Goal: Transaction & Acquisition: Purchase product/service

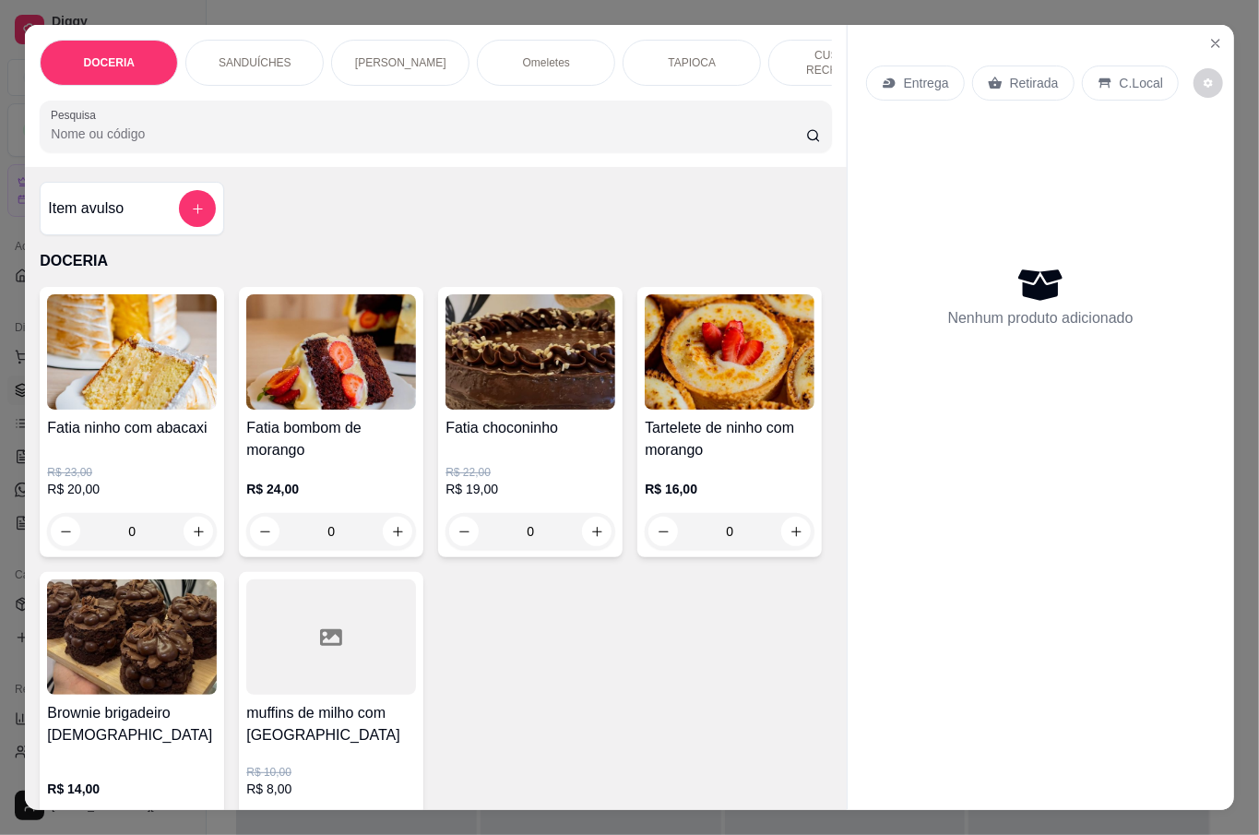
click at [285, 127] on input "Pesquisa" at bounding box center [429, 134] width 756 height 18
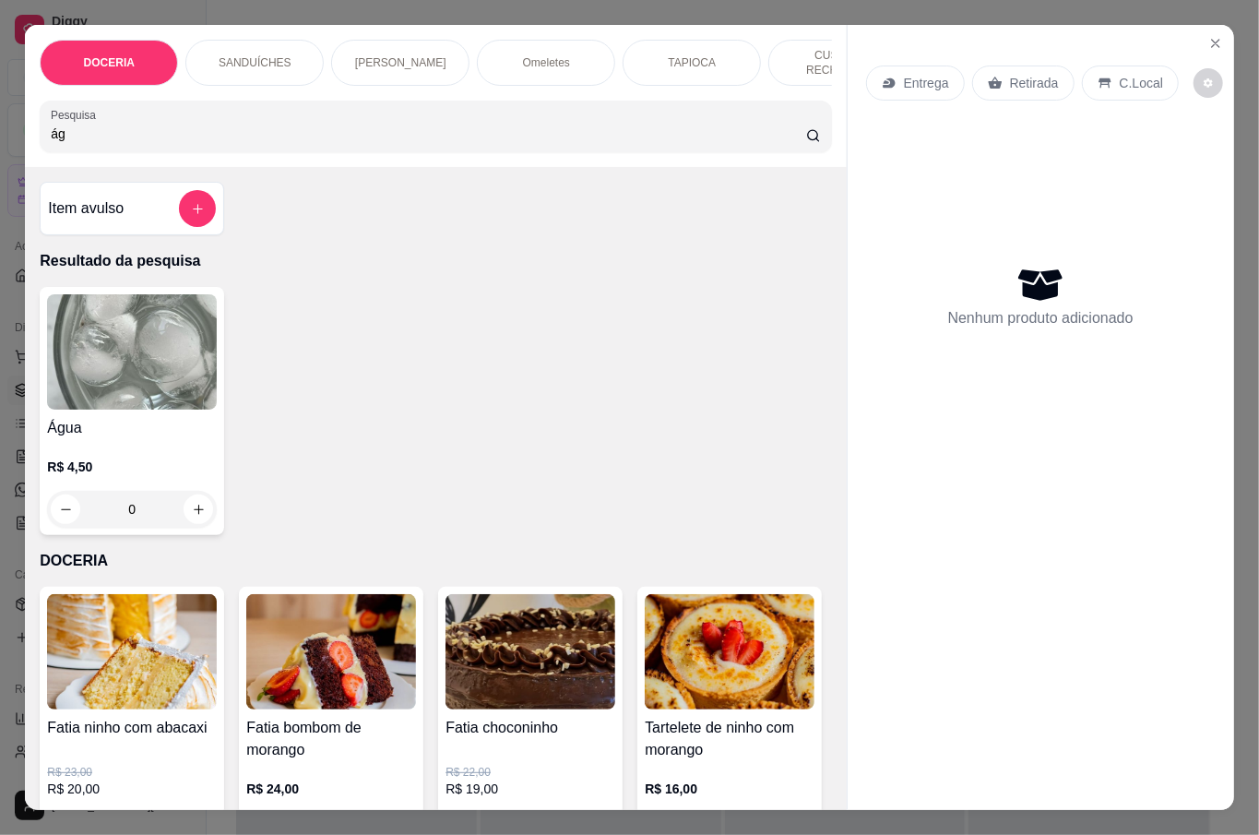
type input "ág"
click at [219, 430] on div "Água R$ 4,50 0" at bounding box center [436, 411] width 792 height 248
click at [177, 417] on h4 "Água" at bounding box center [132, 428] width 170 height 22
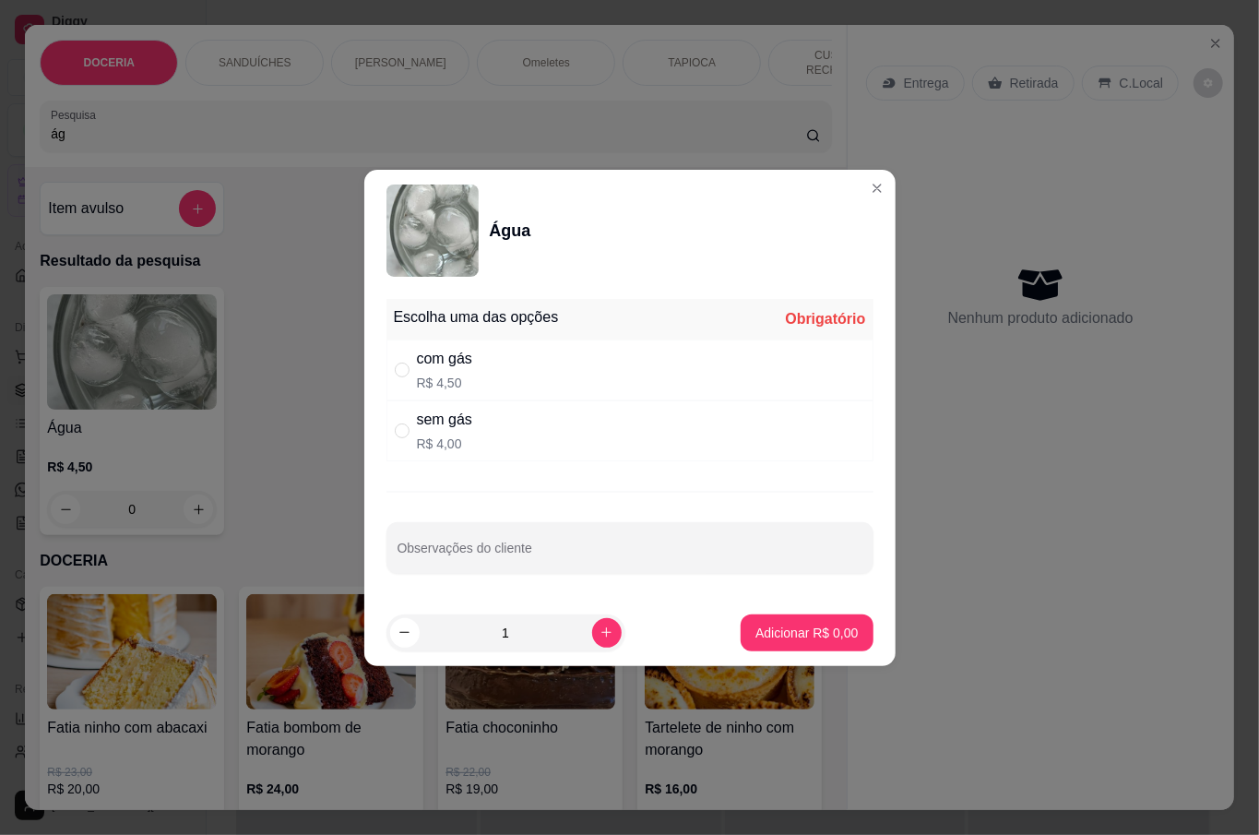
click at [548, 367] on div "com gás R$ 4,50" at bounding box center [630, 370] width 487 height 61
click at [610, 418] on div "sem gás R$ 4,00" at bounding box center [630, 430] width 487 height 61
radio input "false"
radio input "true"
click at [771, 635] on p "Adicionar R$ 4,00" at bounding box center [807, 633] width 102 height 18
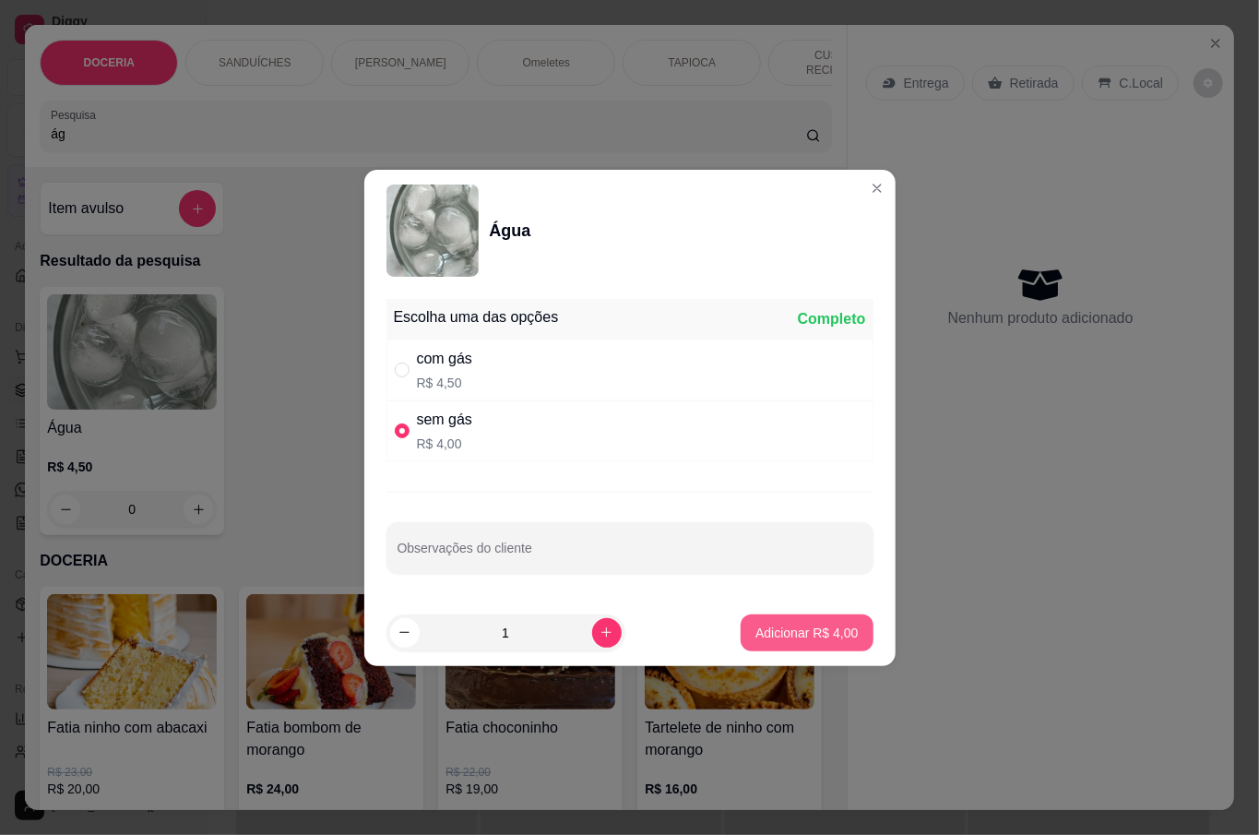
type input "1"
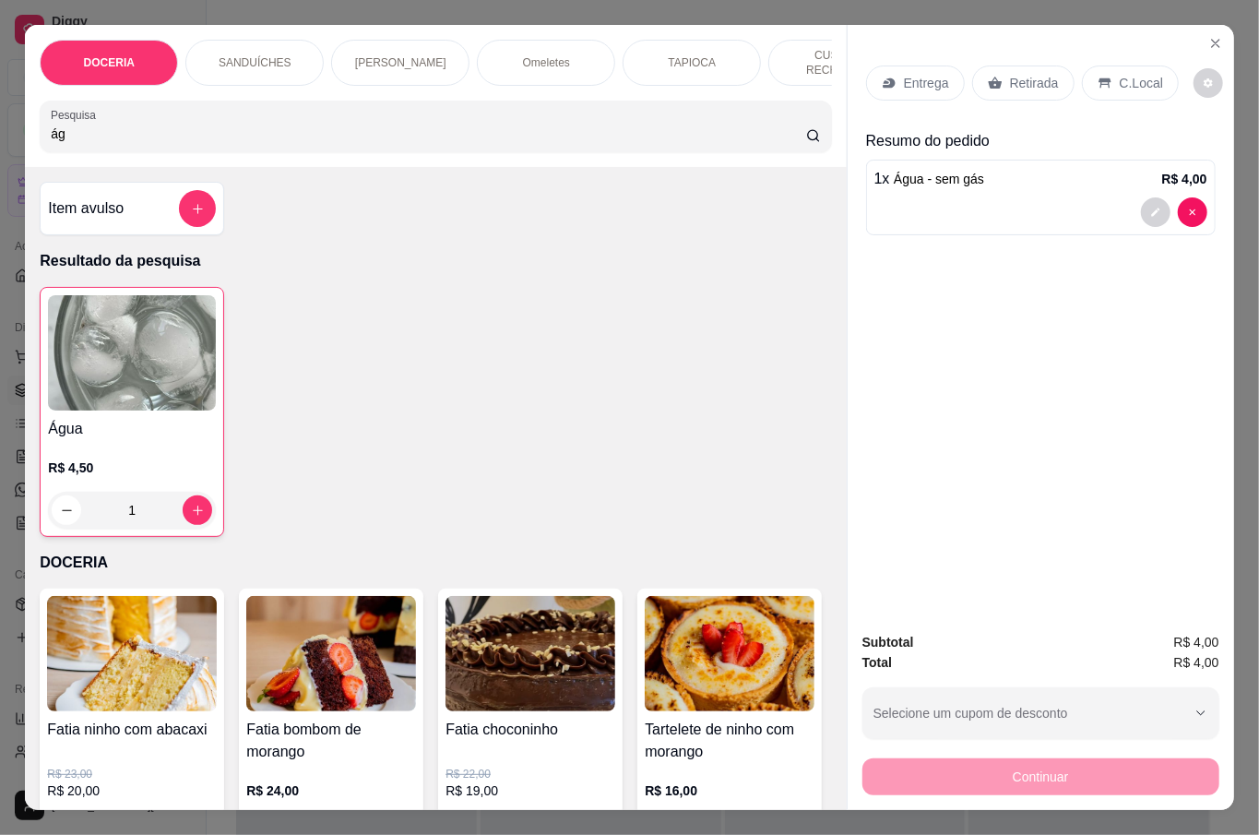
click at [1048, 85] on div "Retirada" at bounding box center [1023, 83] width 102 height 35
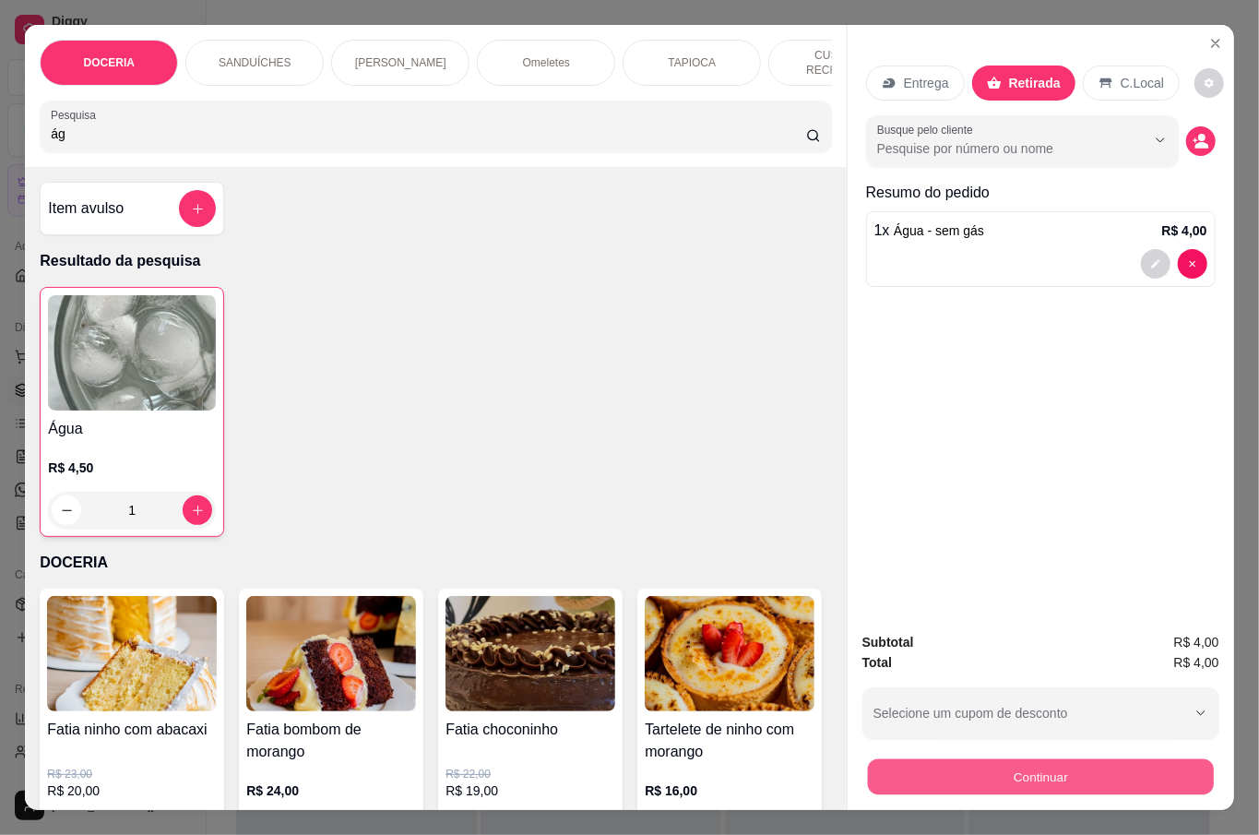
click at [1013, 765] on button "Continuar" at bounding box center [1040, 776] width 346 height 36
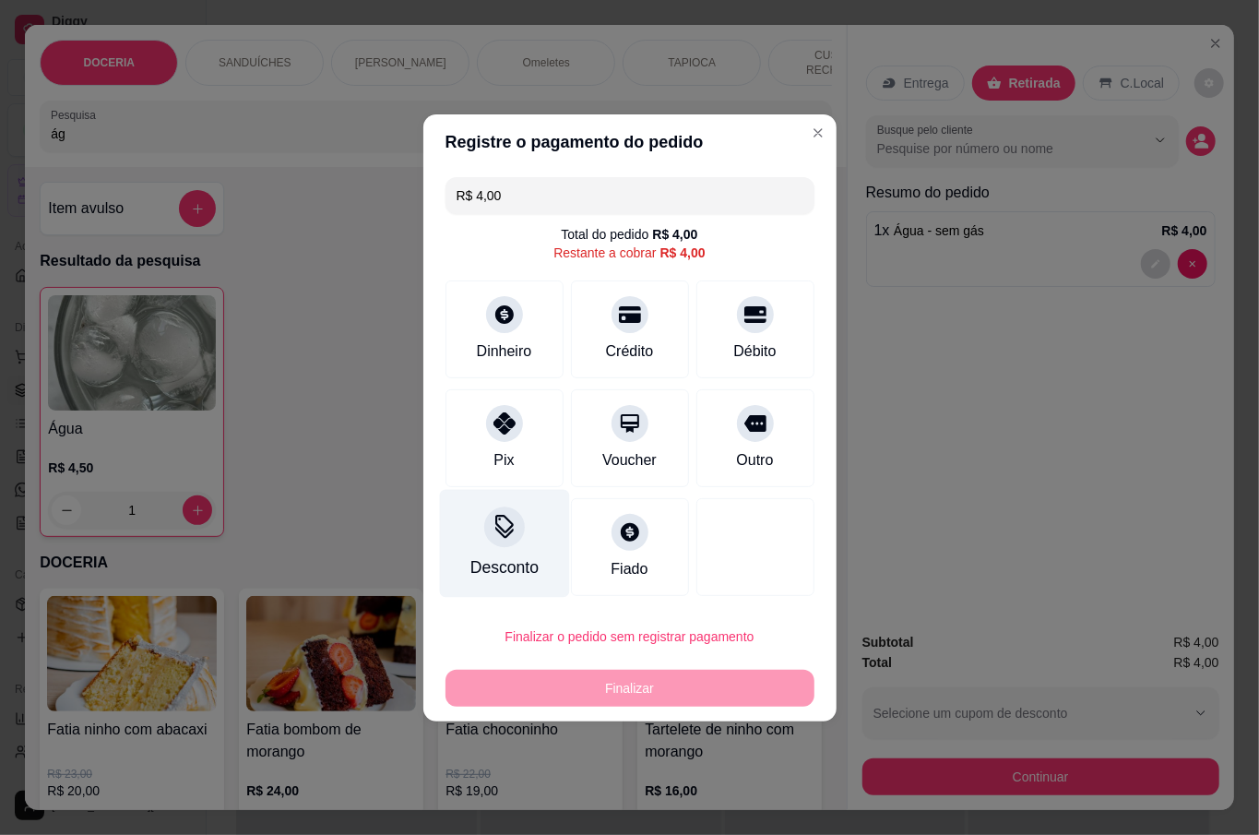
click at [495, 459] on div "Pix" at bounding box center [504, 460] width 20 height 22
type input "R$ 0,00"
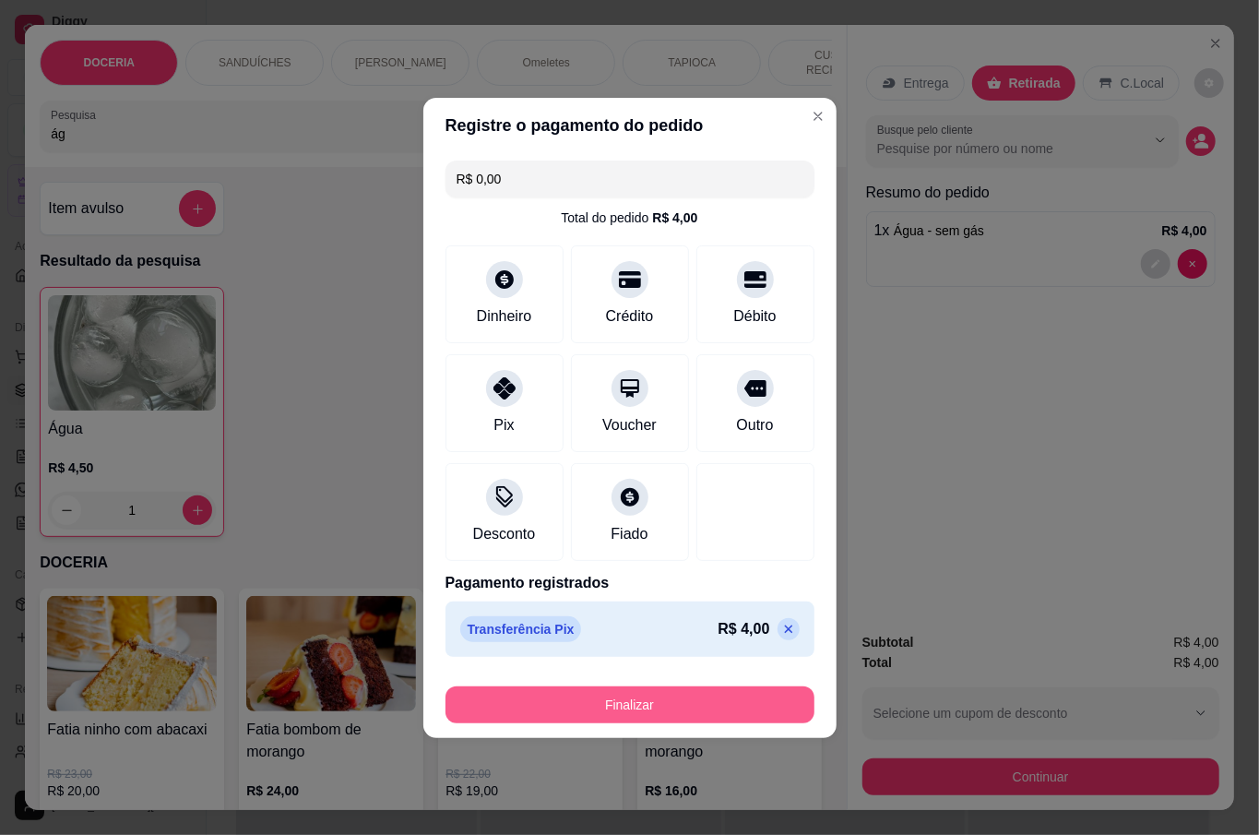
click at [573, 703] on button "Finalizar" at bounding box center [630, 704] width 369 height 37
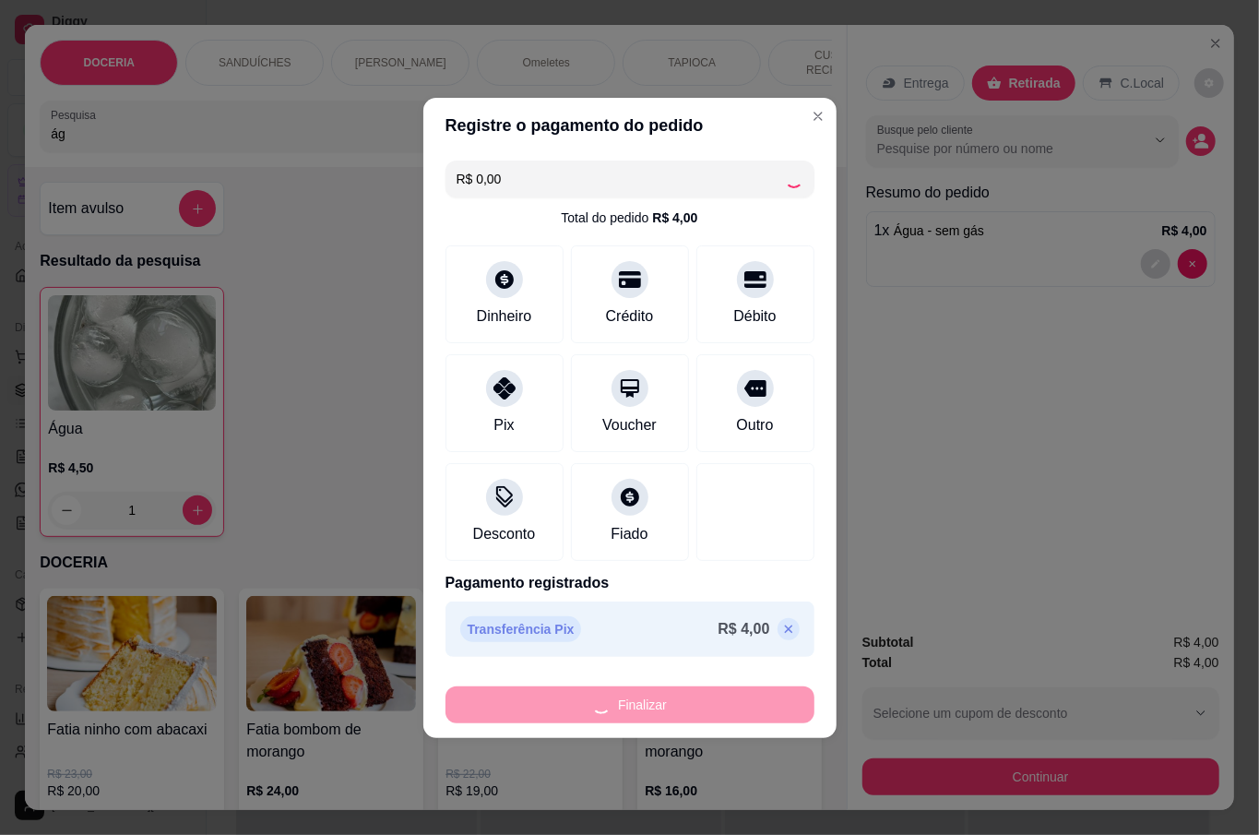
type input "0"
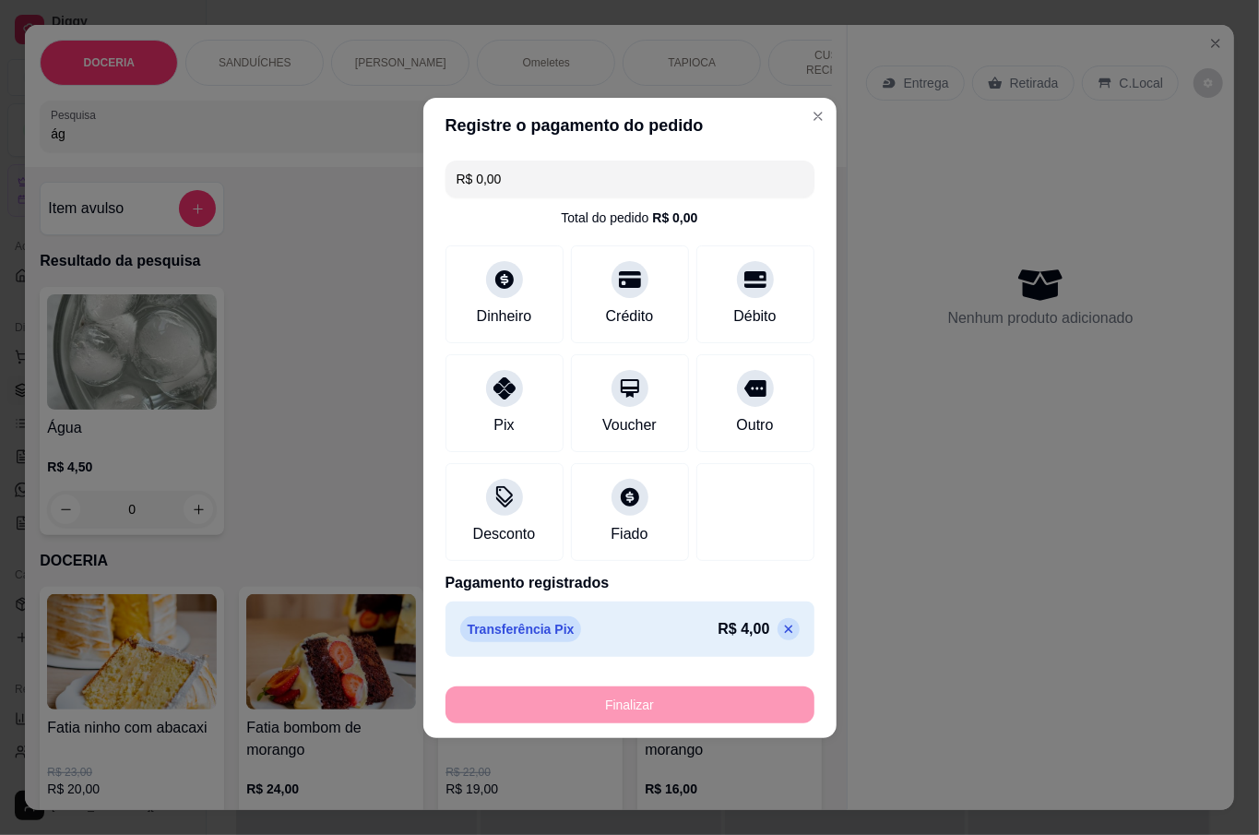
type input "-R$ 4,00"
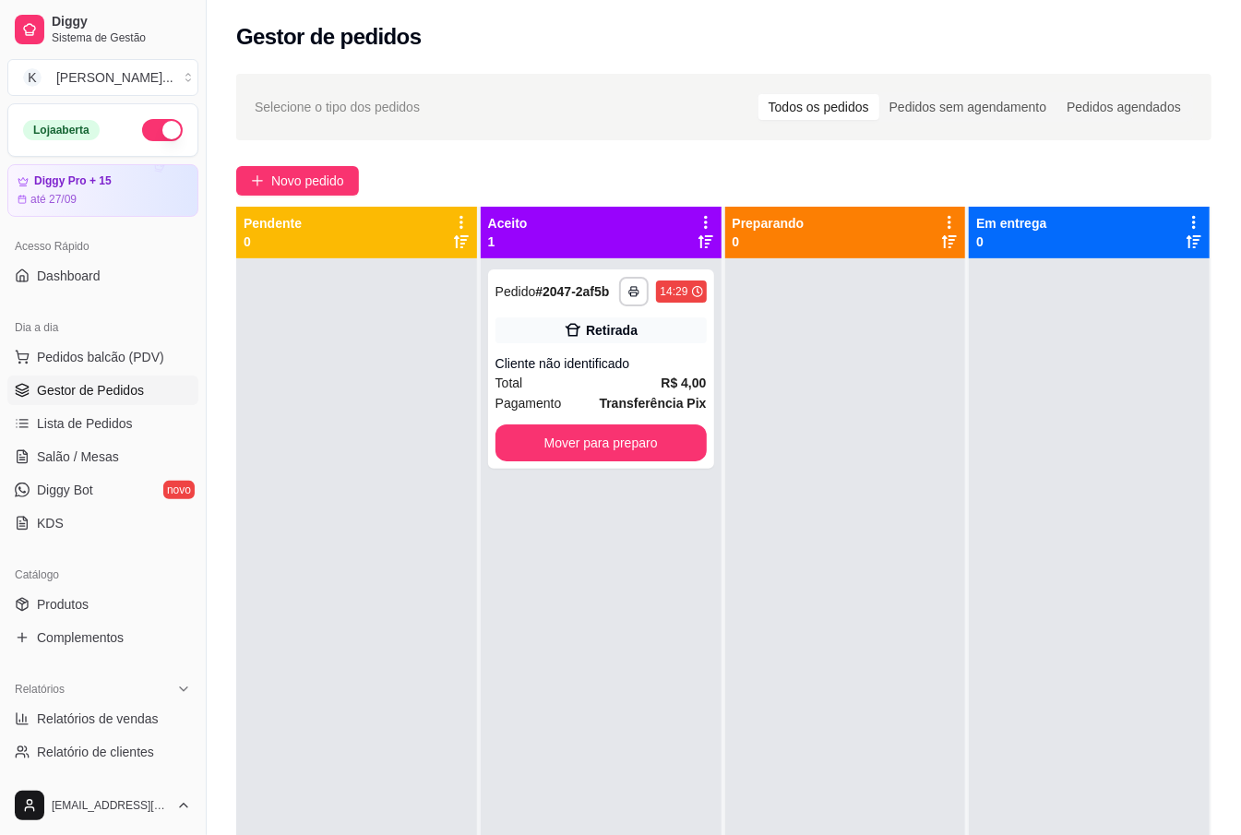
click at [605, 690] on div "**********" at bounding box center [601, 675] width 241 height 835
click at [130, 363] on span "Pedidos balcão (PDV)" at bounding box center [100, 357] width 127 height 18
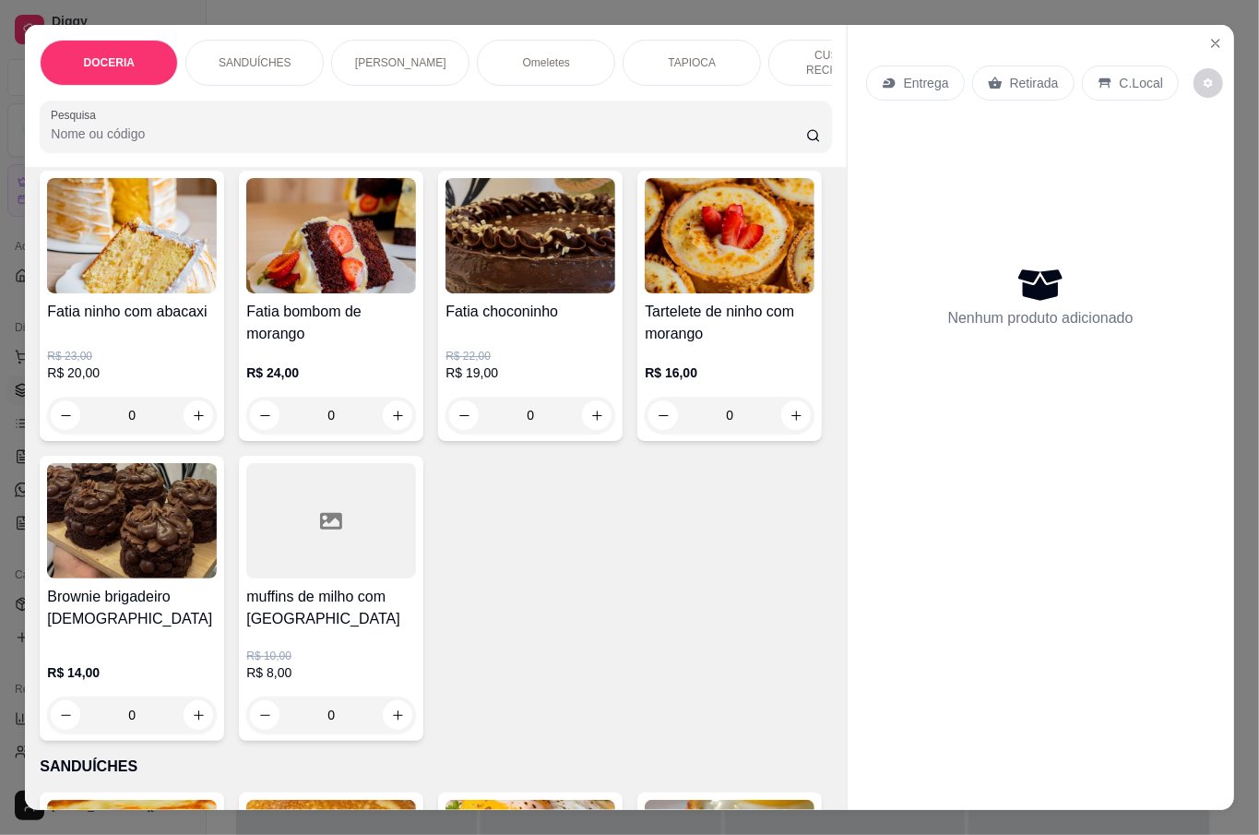
scroll to position [123, 0]
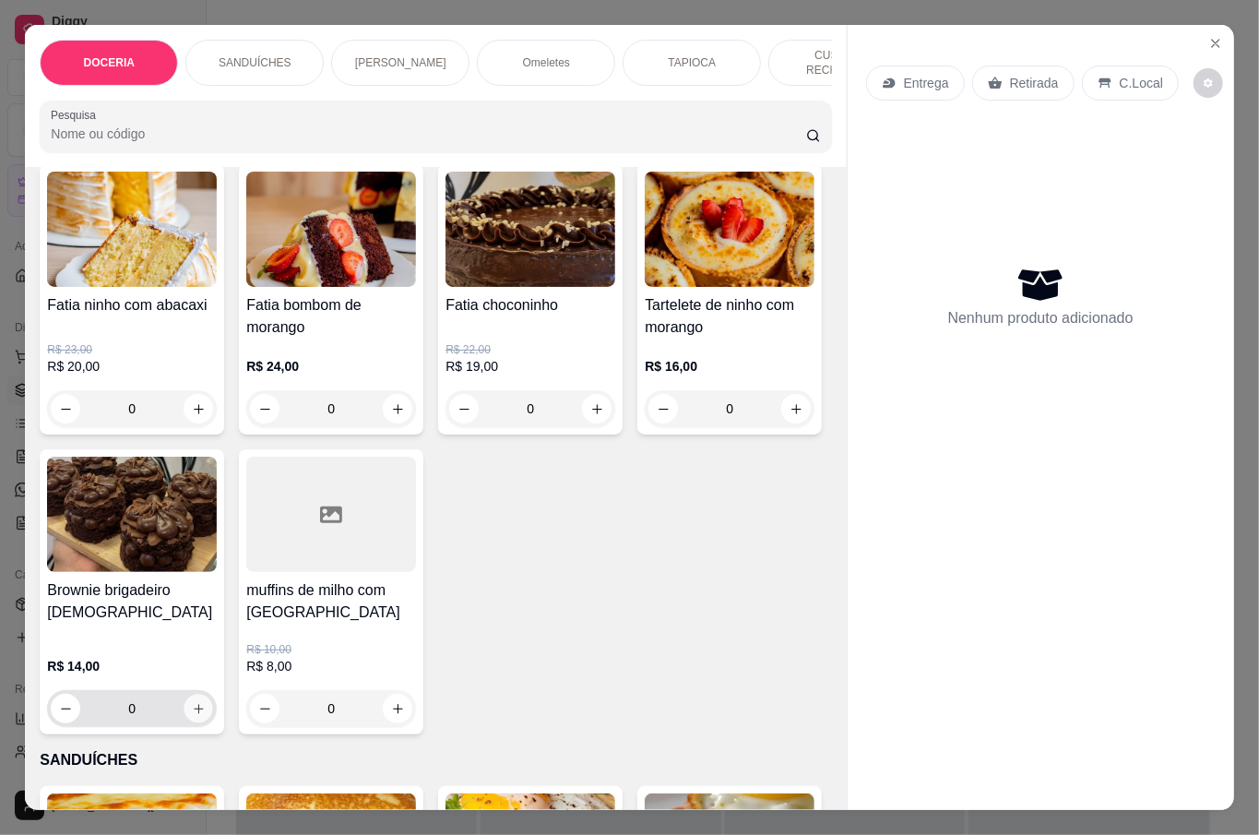
click at [213, 695] on button "increase-product-quantity" at bounding box center [199, 709] width 29 height 29
type input "1"
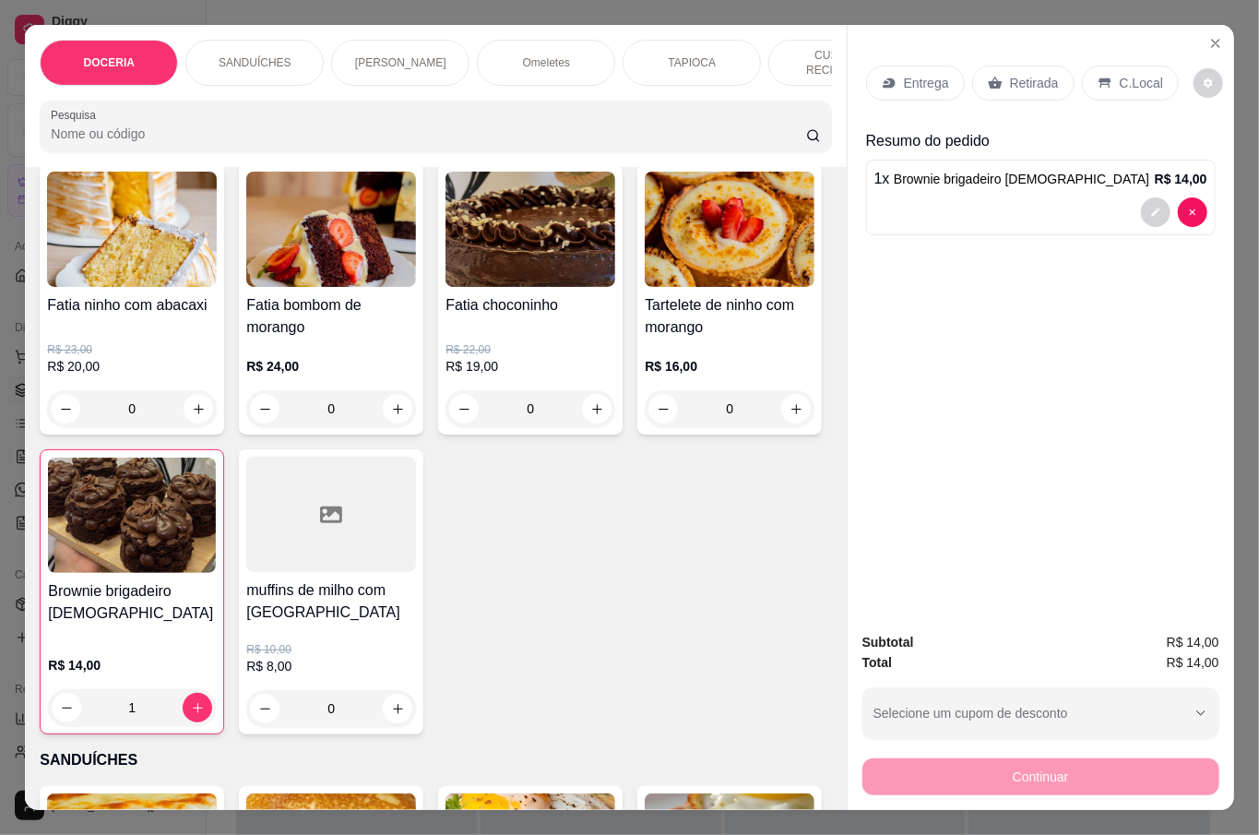
click at [1028, 82] on p "Retirada" at bounding box center [1034, 83] width 49 height 18
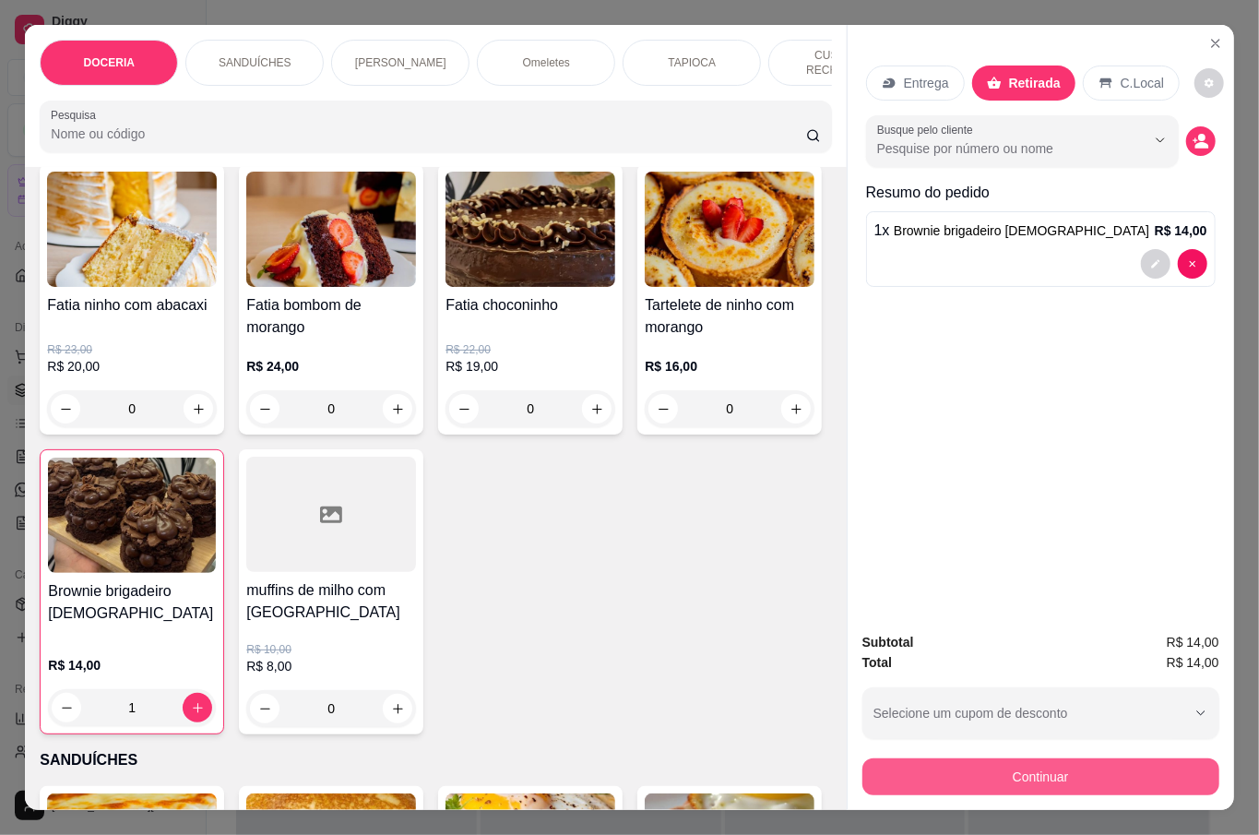
click at [1085, 769] on button "Continuar" at bounding box center [1041, 776] width 357 height 37
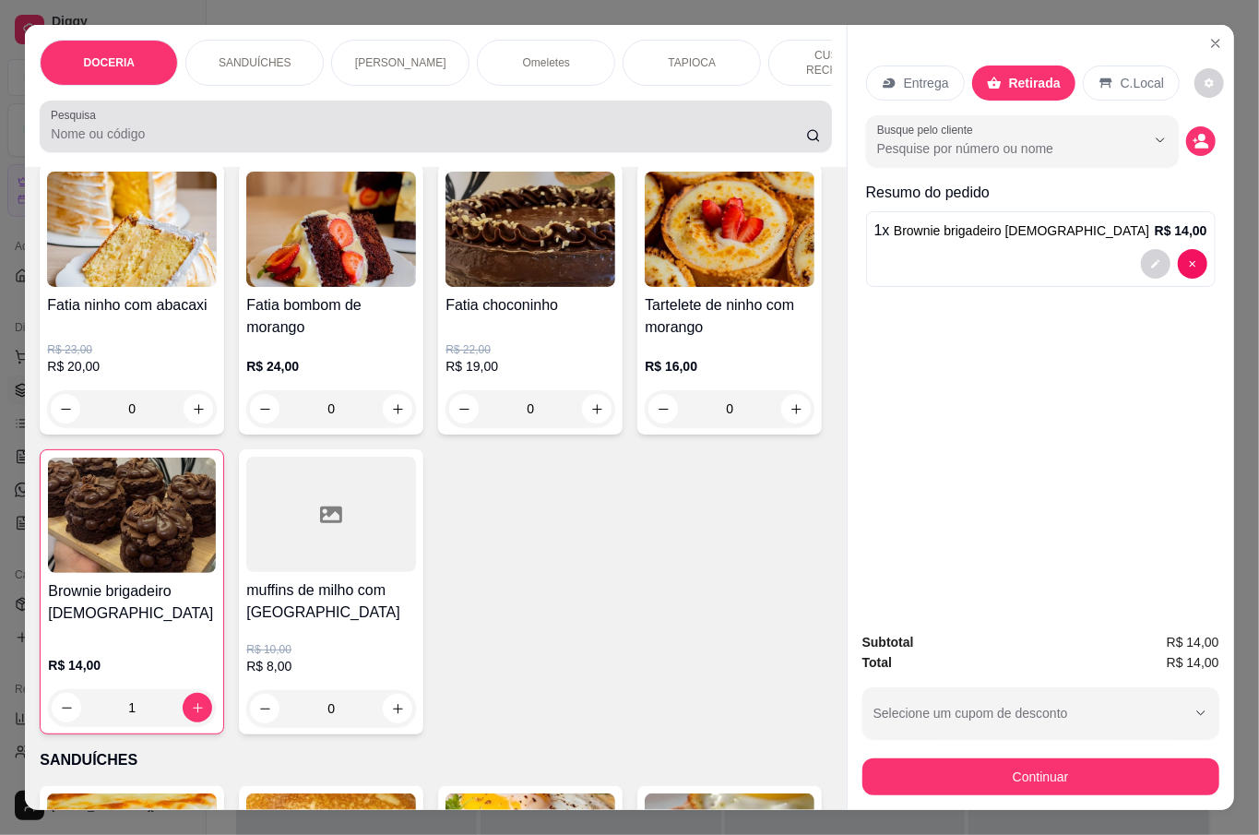
click at [221, 131] on input "Pesquisa" at bounding box center [429, 134] width 756 height 18
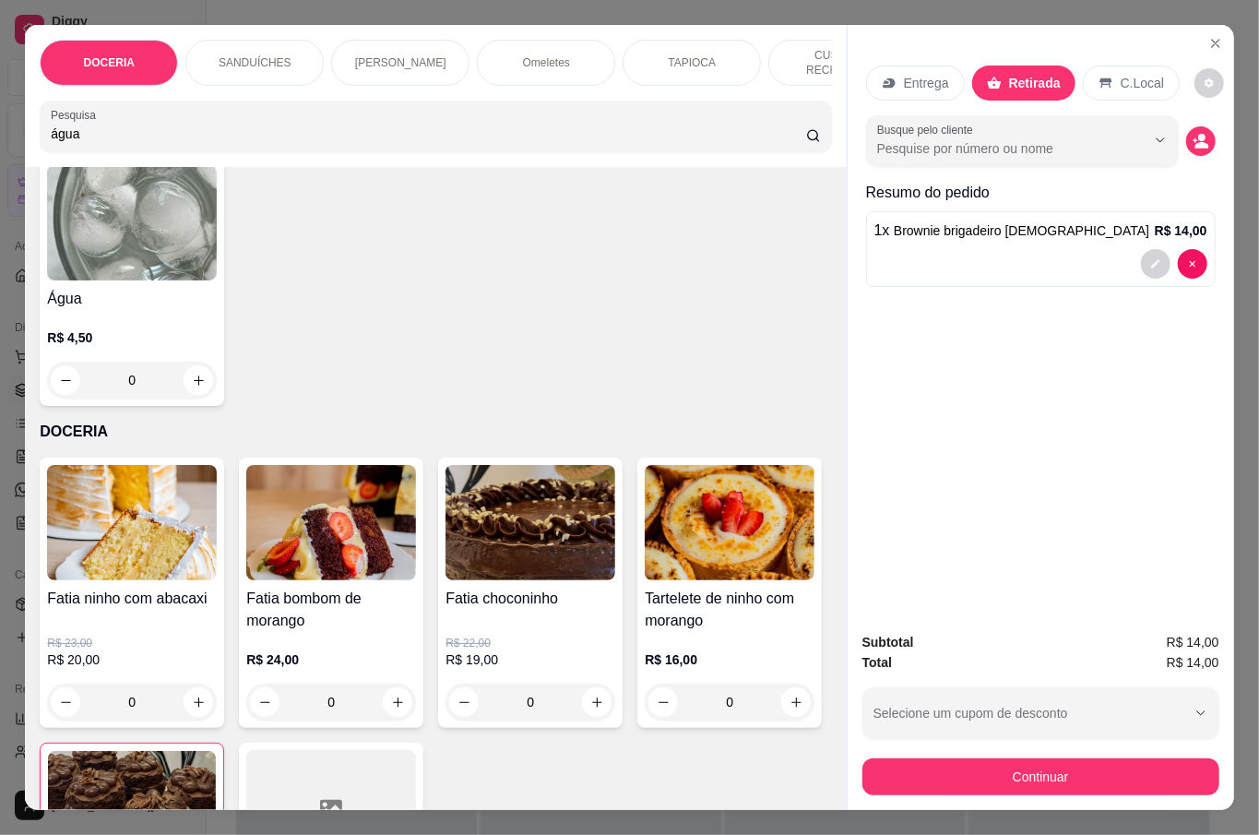
scroll to position [0, 0]
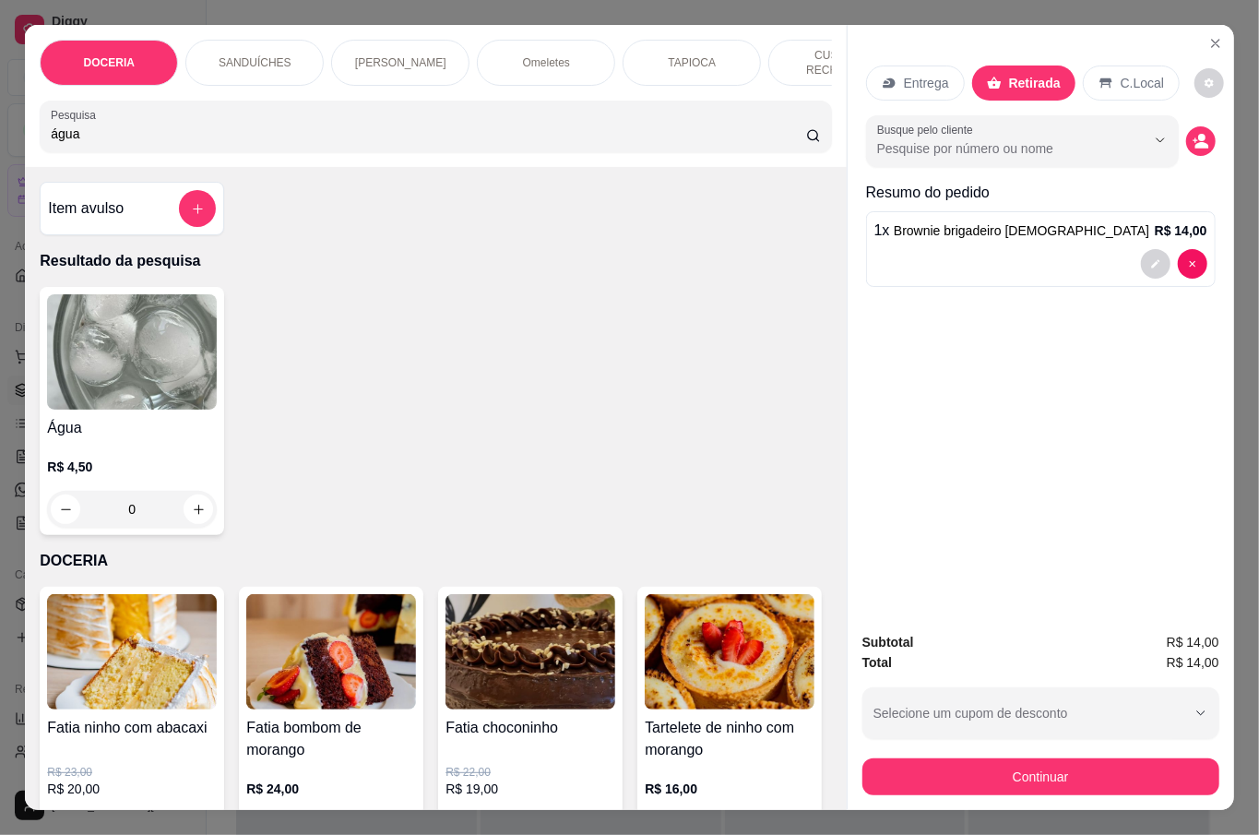
type input "água"
click at [159, 304] on img at bounding box center [132, 351] width 170 height 115
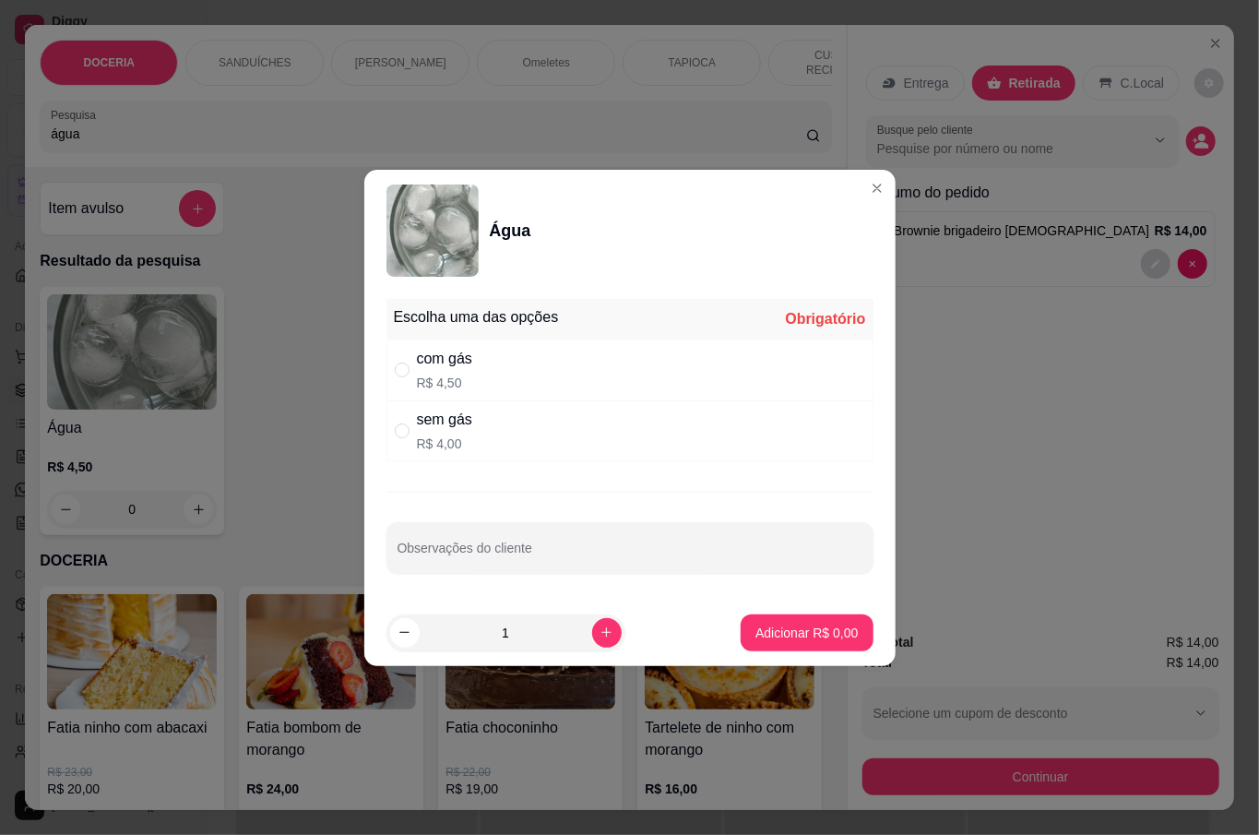
click at [539, 418] on div "sem gás R$ 4,00" at bounding box center [630, 430] width 487 height 61
radio input "true"
click at [504, 377] on div "com gás R$ 4,50" at bounding box center [630, 370] width 487 height 61
radio input "true"
radio input "false"
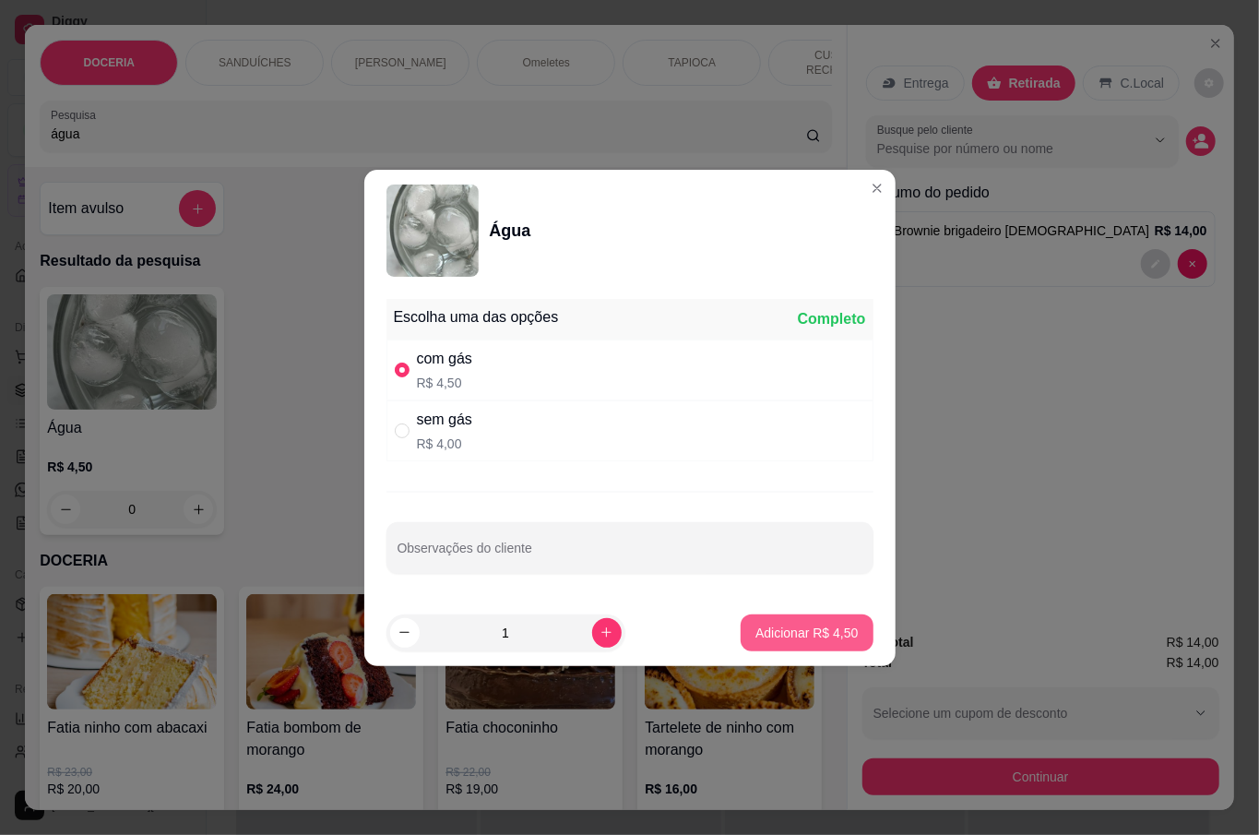
click at [779, 624] on p "Adicionar R$ 4,50" at bounding box center [807, 633] width 102 height 18
type input "1"
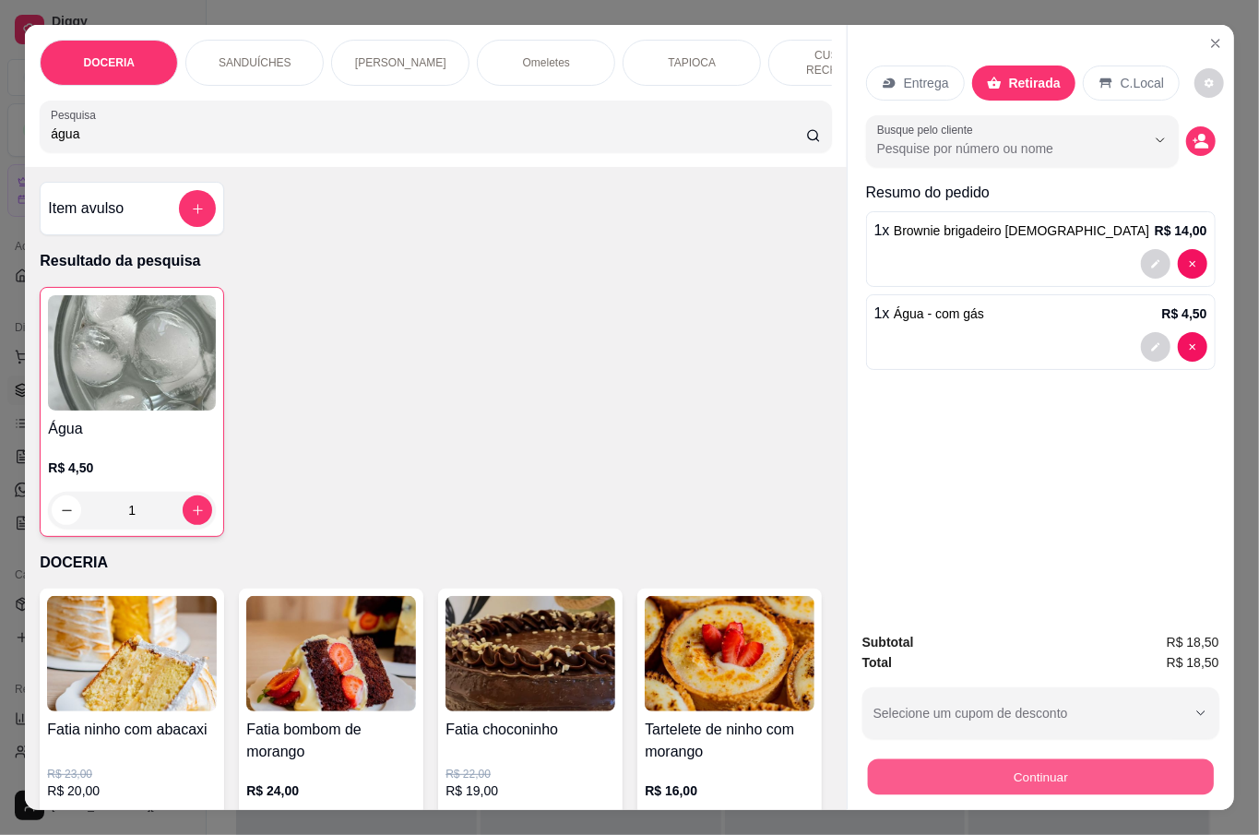
click at [1019, 772] on button "Continuar" at bounding box center [1040, 776] width 346 height 36
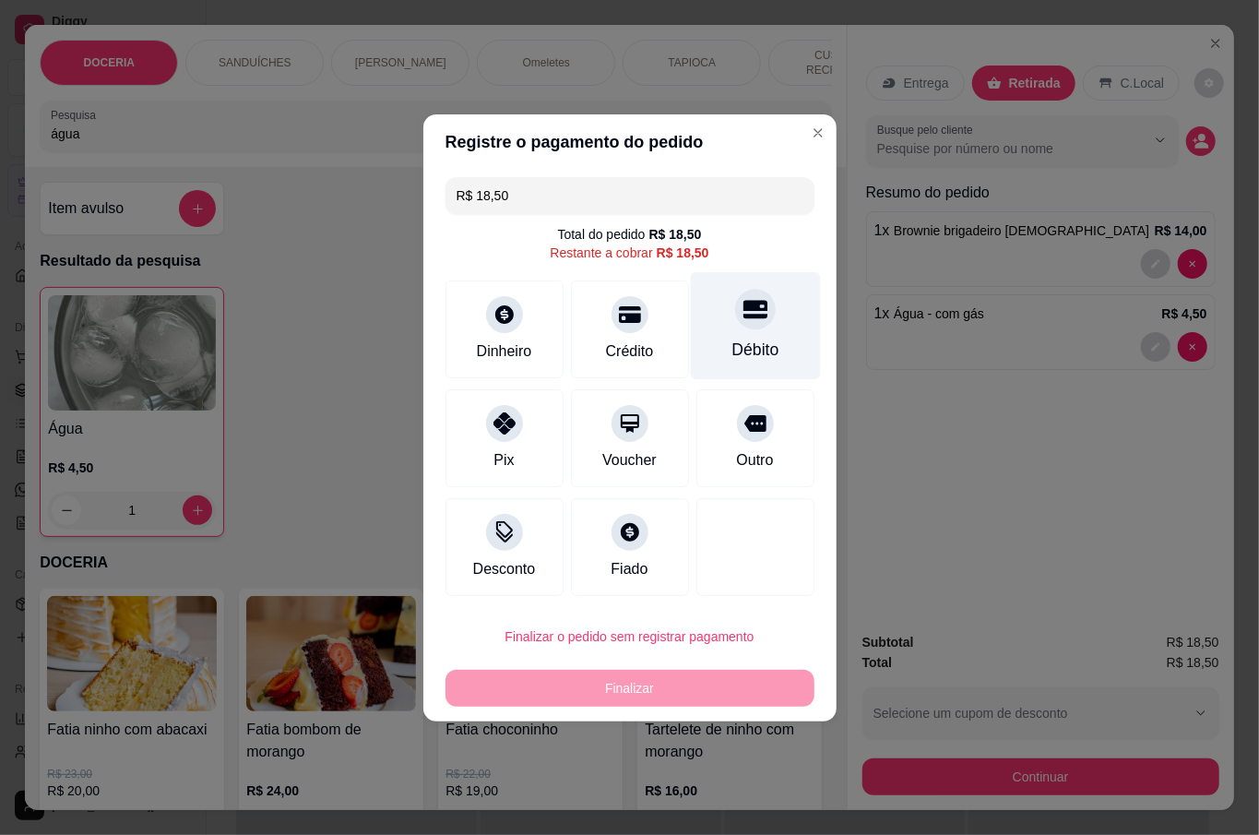
click at [721, 323] on div "Débito" at bounding box center [755, 325] width 130 height 108
type input "R$ 0,00"
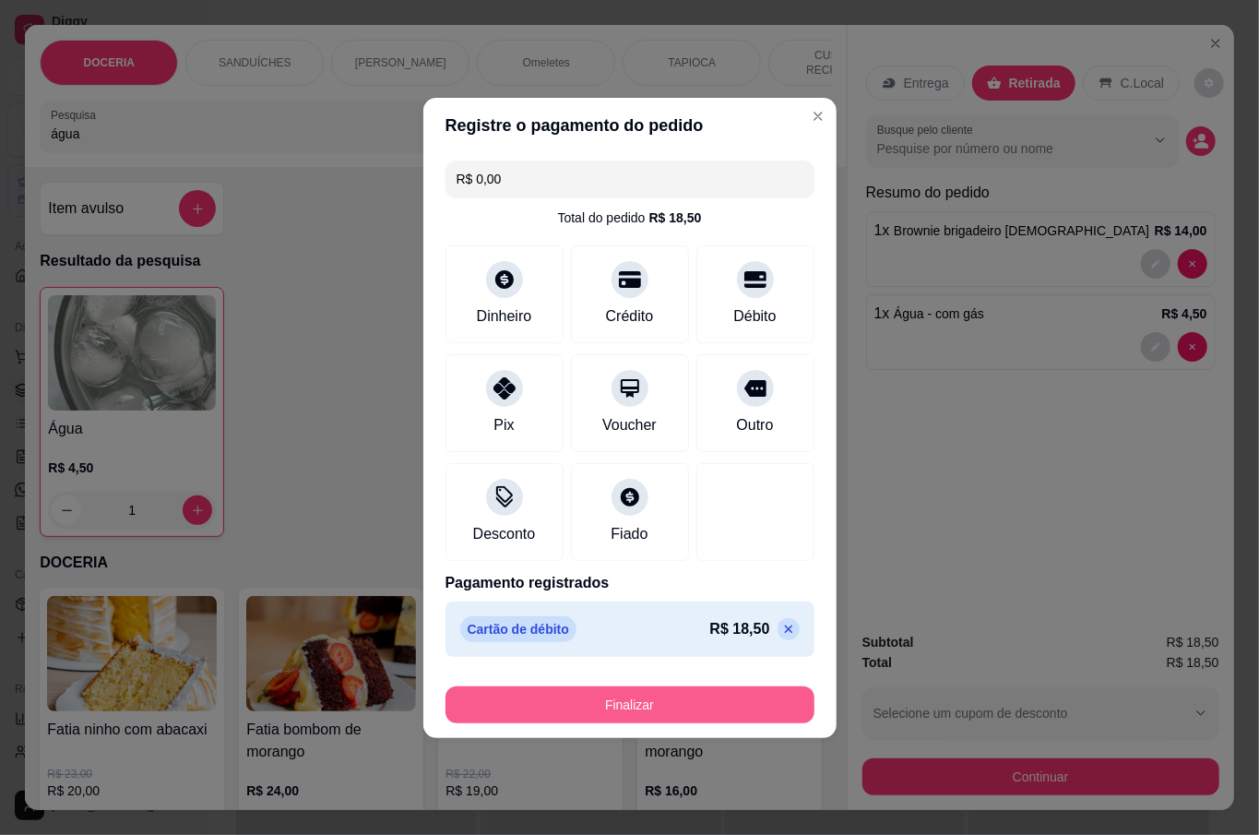
click at [701, 707] on button "Finalizar" at bounding box center [630, 704] width 369 height 37
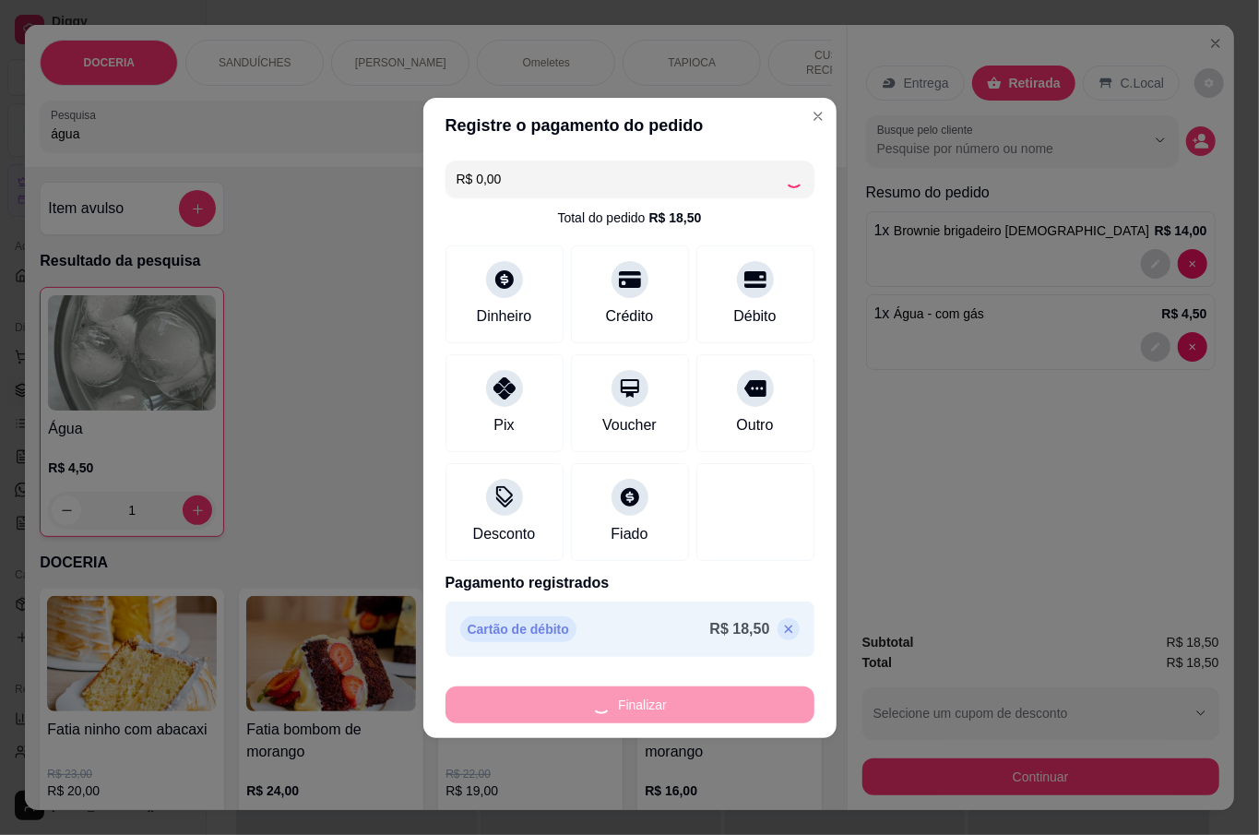
type input "0"
type input "-R$ 18,50"
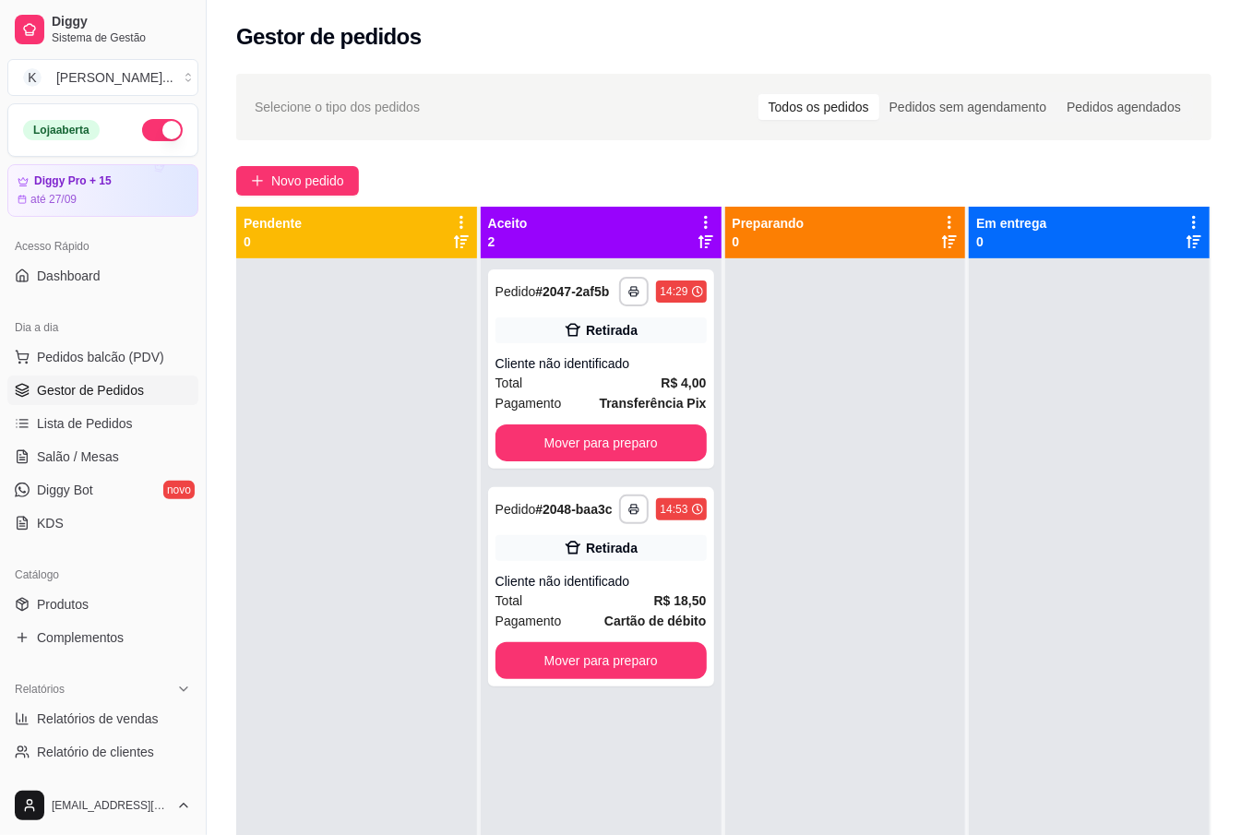
click at [838, 683] on div at bounding box center [845, 675] width 241 height 835
click at [138, 355] on span "Pedidos balcão (PDV)" at bounding box center [100, 357] width 127 height 18
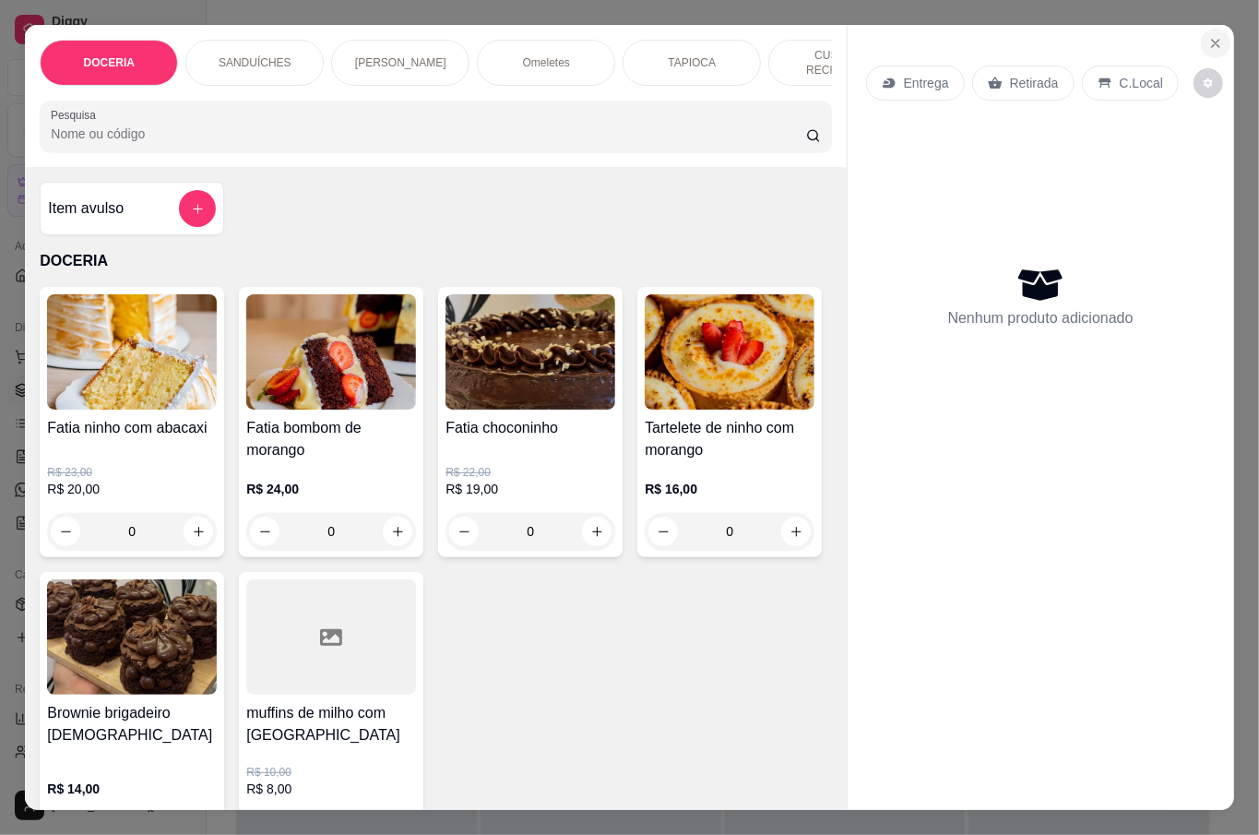
click at [1209, 37] on icon "Close" at bounding box center [1216, 43] width 15 height 15
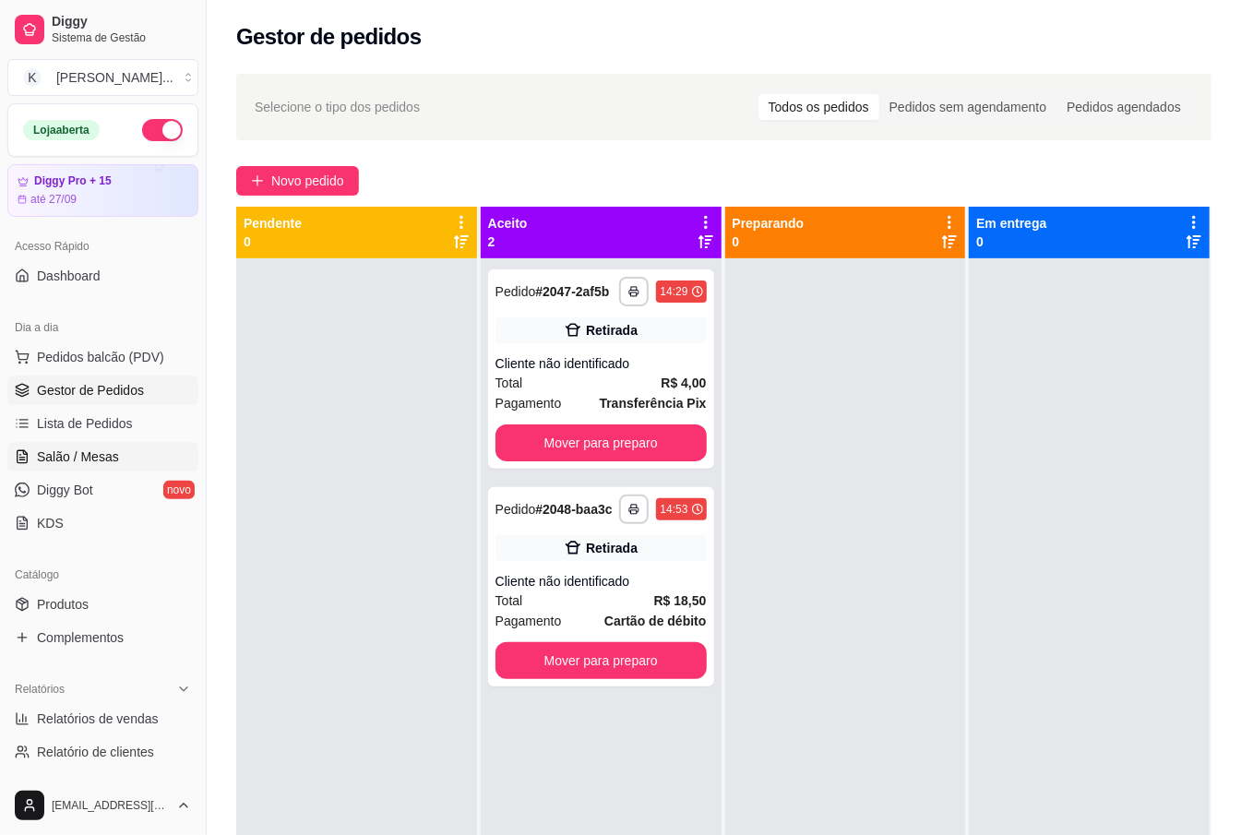
click at [89, 458] on span "Salão / Mesas" at bounding box center [78, 456] width 82 height 18
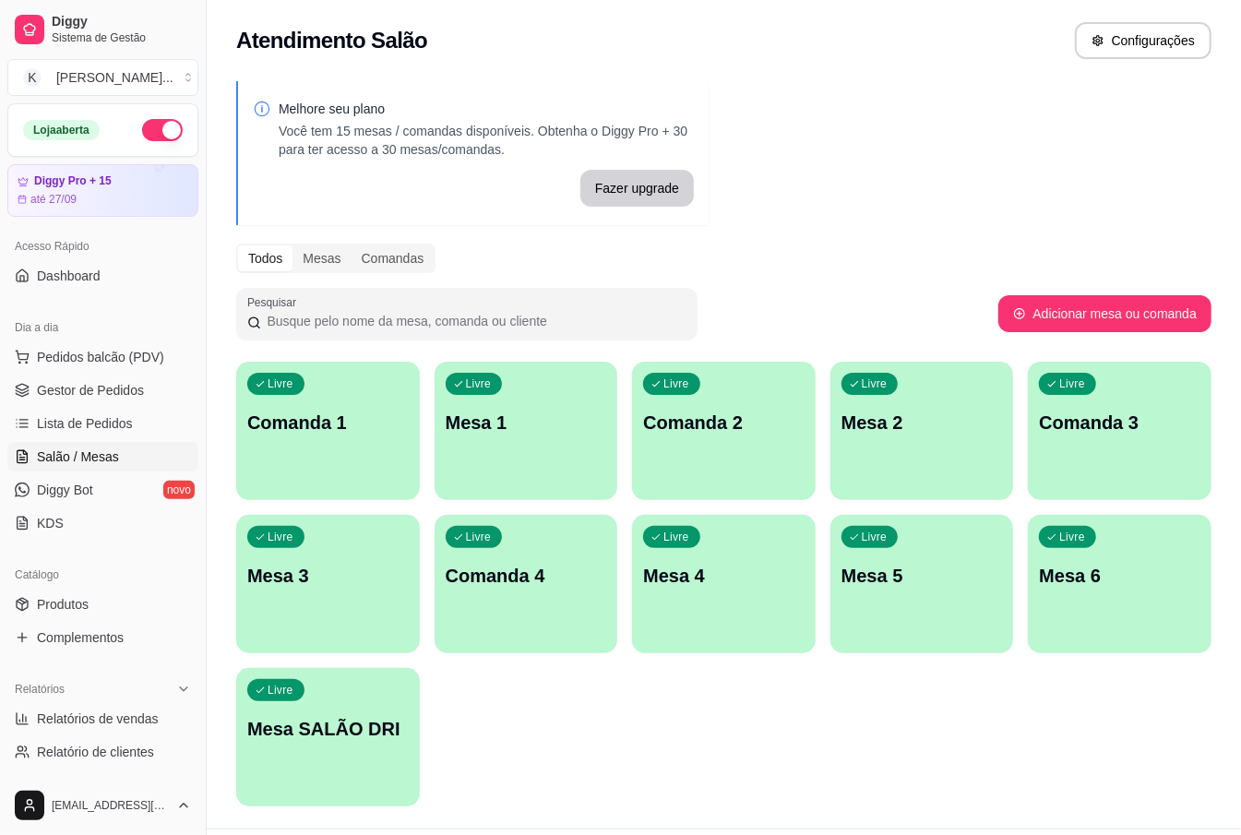
click at [268, 434] on p "Comanda 1" at bounding box center [327, 423] width 161 height 26
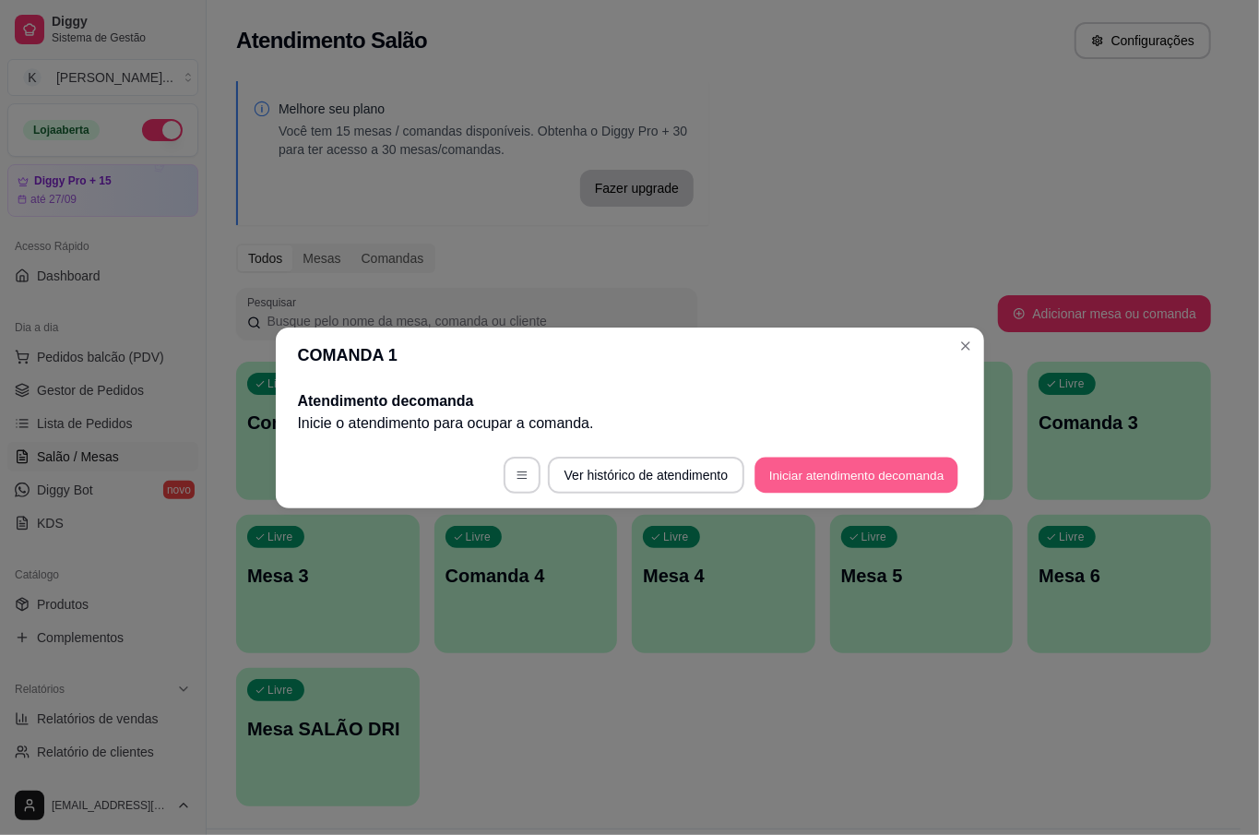
click at [860, 485] on button "Iniciar atendimento de comanda" at bounding box center [858, 475] width 204 height 36
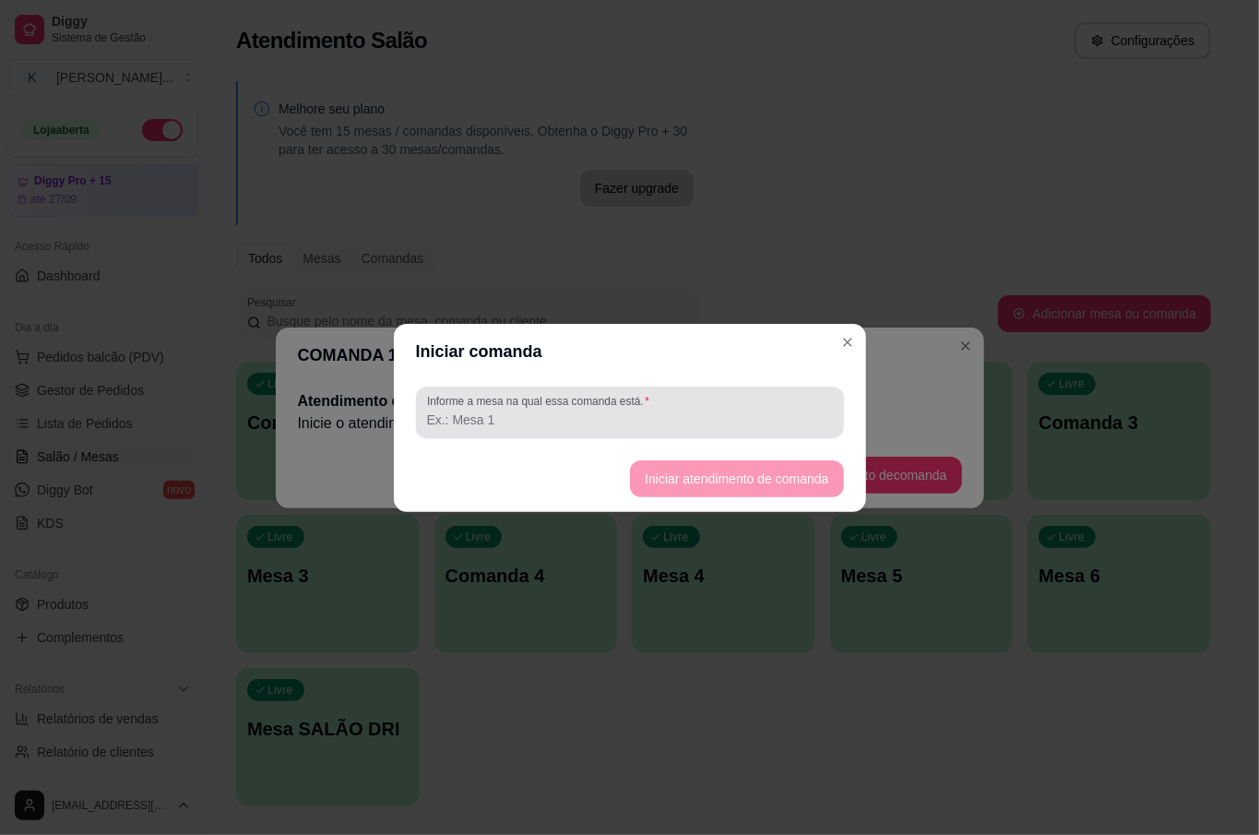
click at [653, 406] on div at bounding box center [630, 412] width 406 height 37
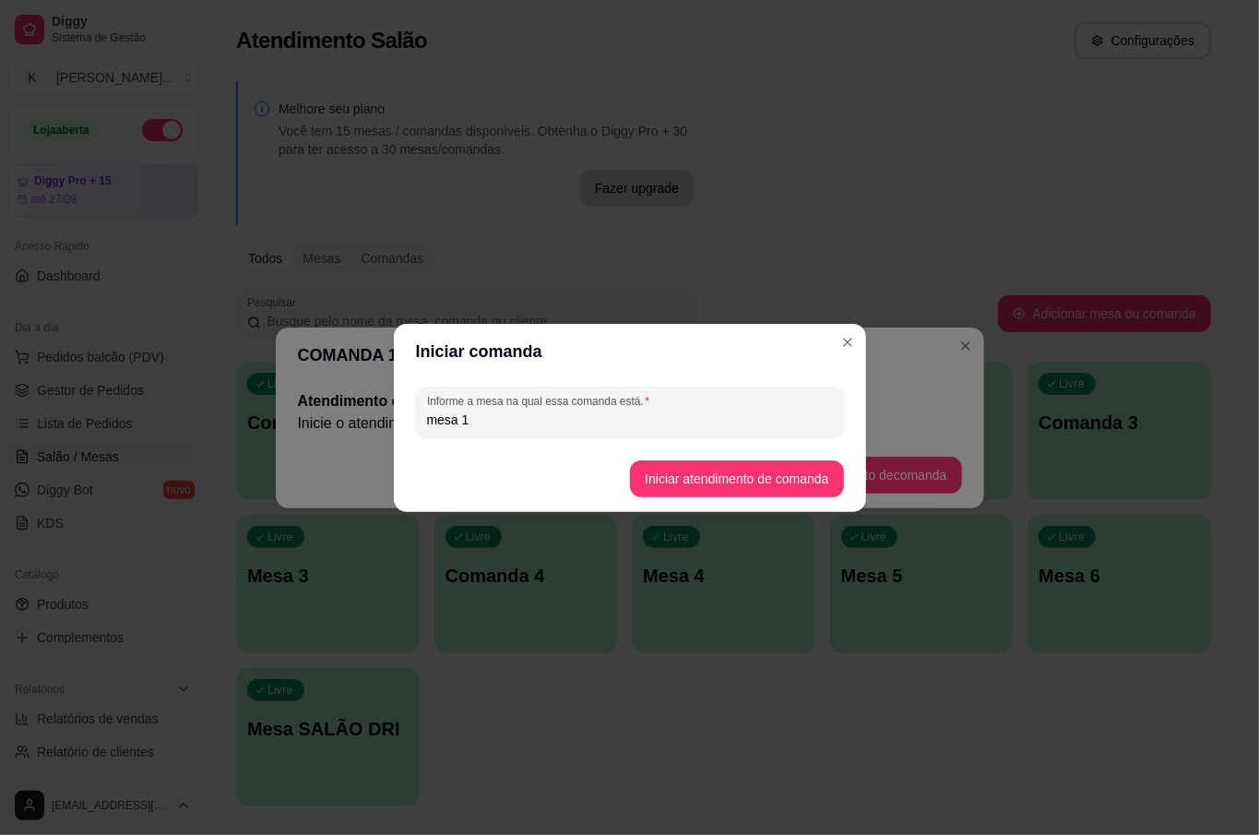
type input "mesa 1"
click at [760, 470] on button "Iniciar atendimento de comanda" at bounding box center [737, 478] width 207 height 36
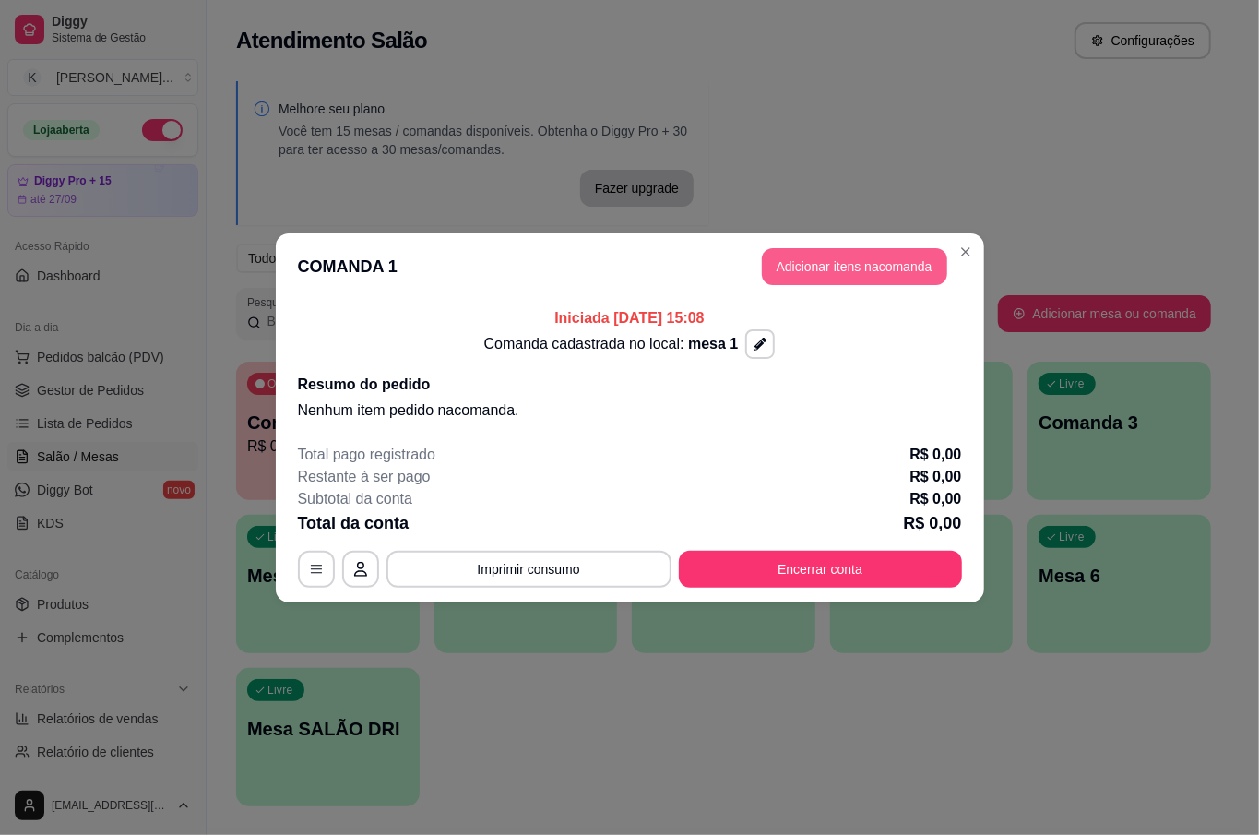
click at [871, 267] on button "Adicionar itens na comanda" at bounding box center [854, 266] width 185 height 37
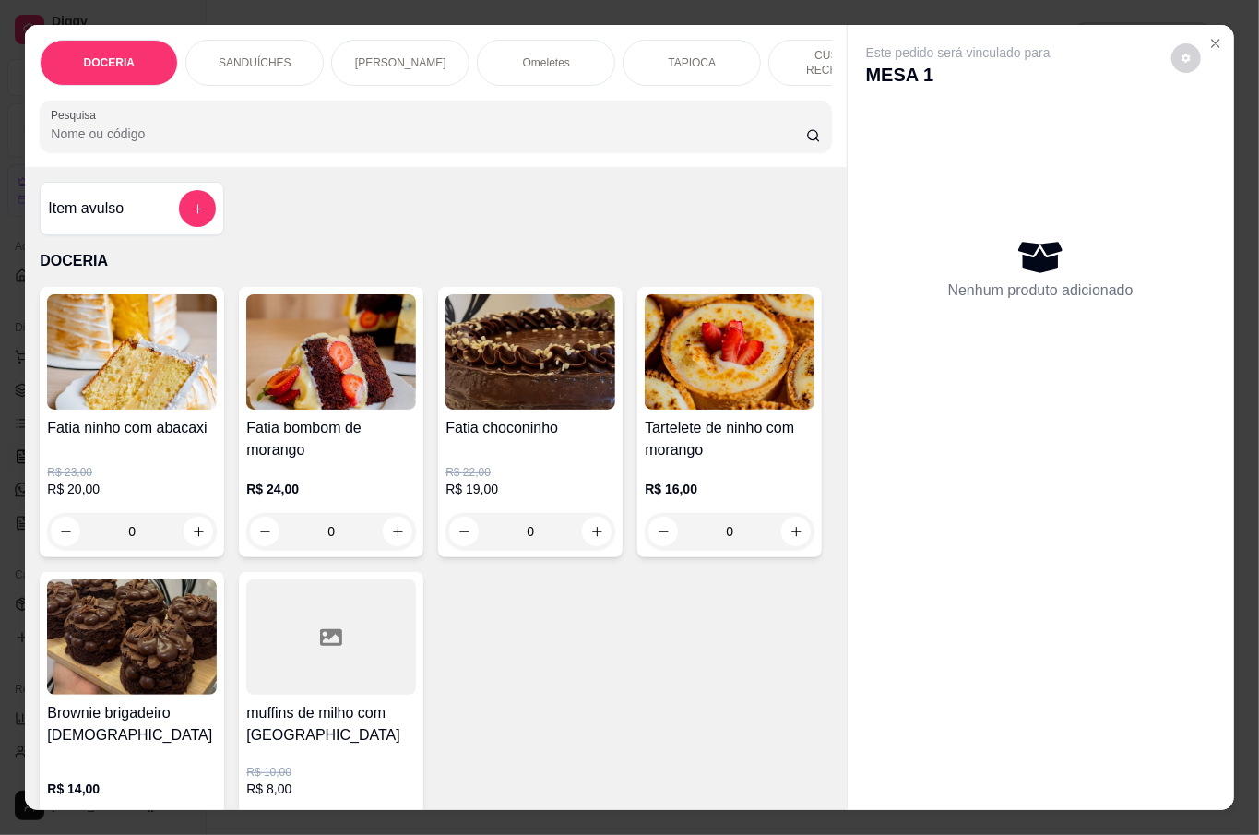
click at [513, 126] on input "Pesquisa" at bounding box center [429, 134] width 756 height 18
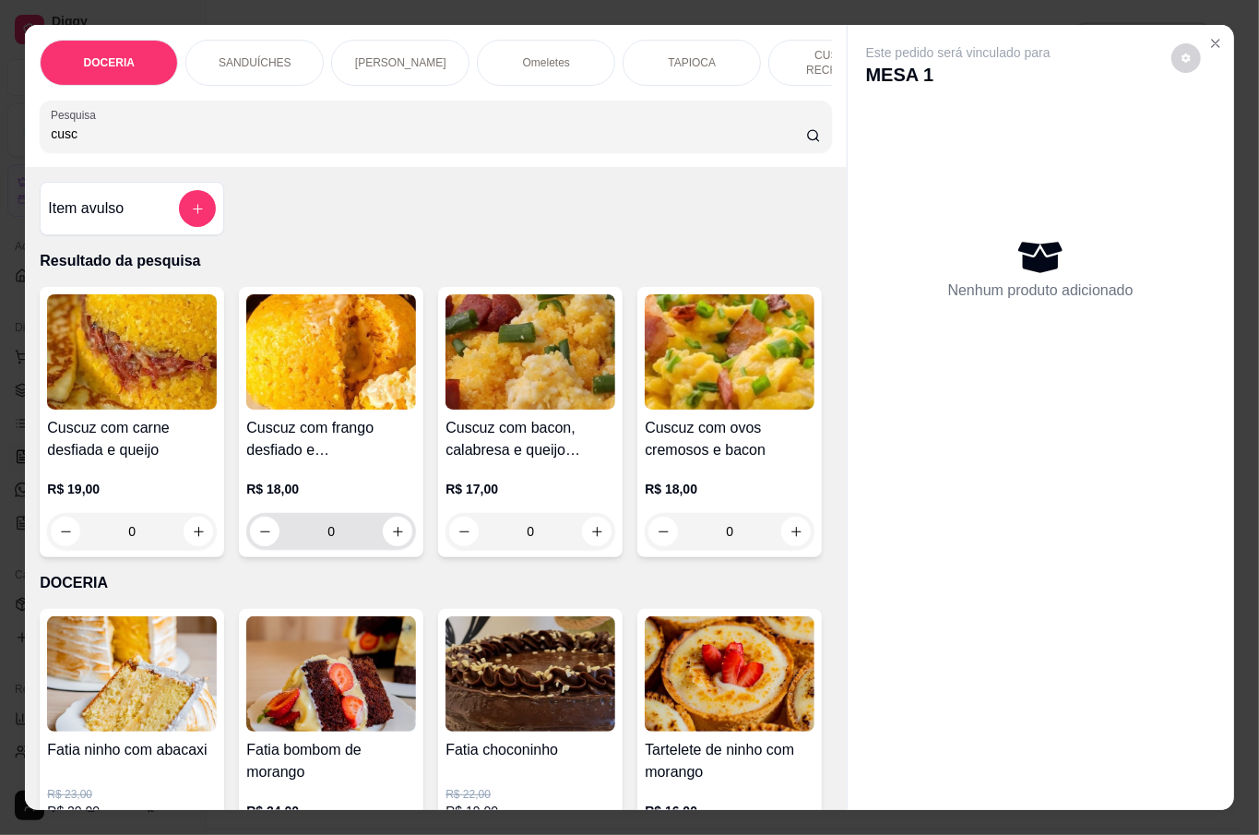
scroll to position [123, 0]
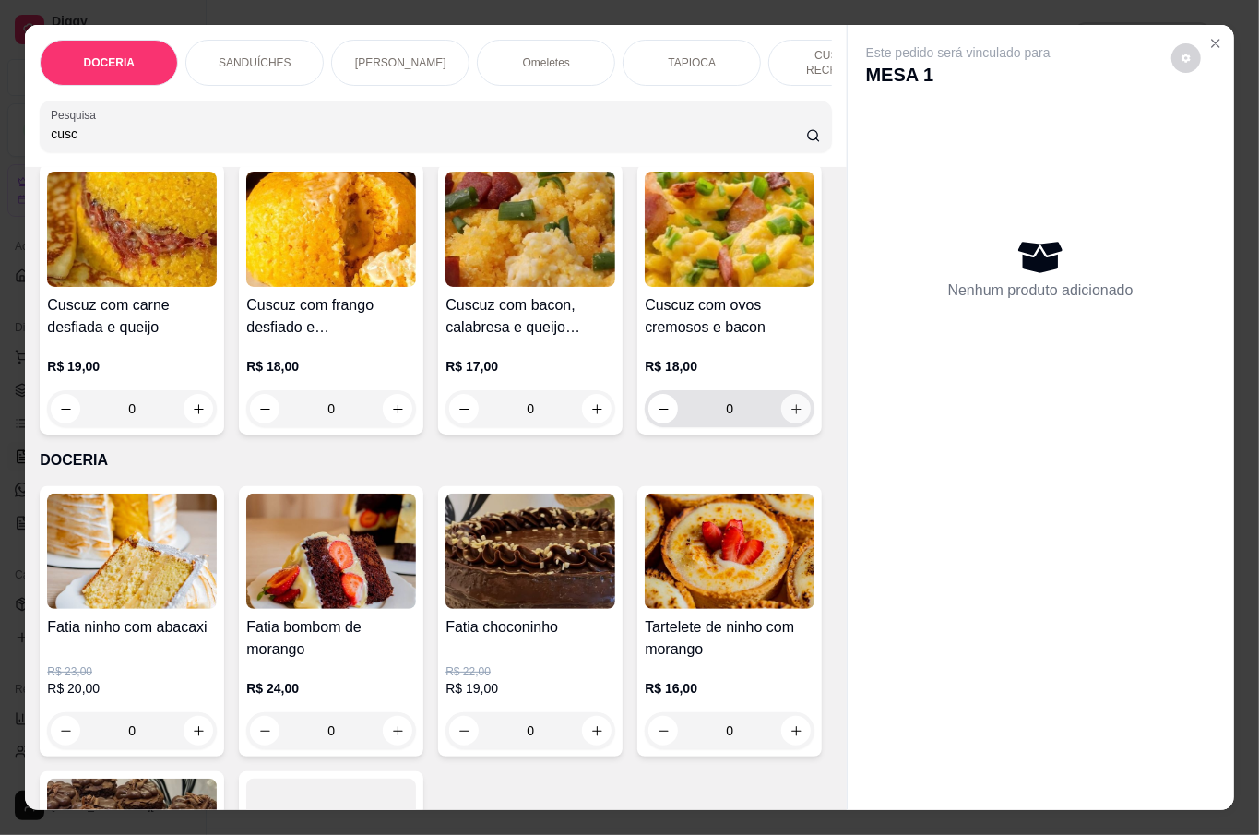
type input "cusc"
click at [790, 416] on icon "increase-product-quantity" at bounding box center [797, 409] width 14 height 14
type input "1"
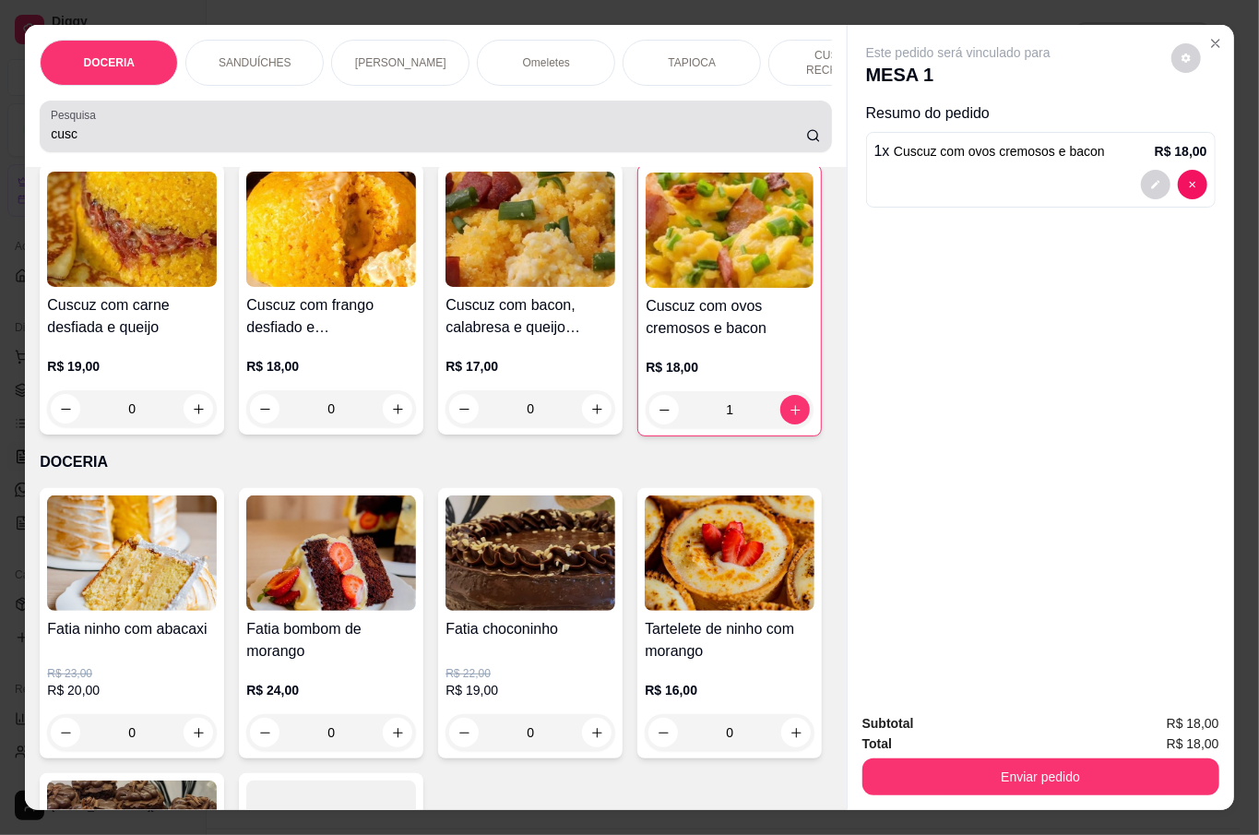
click at [227, 113] on div "cusc" at bounding box center [436, 126] width 770 height 37
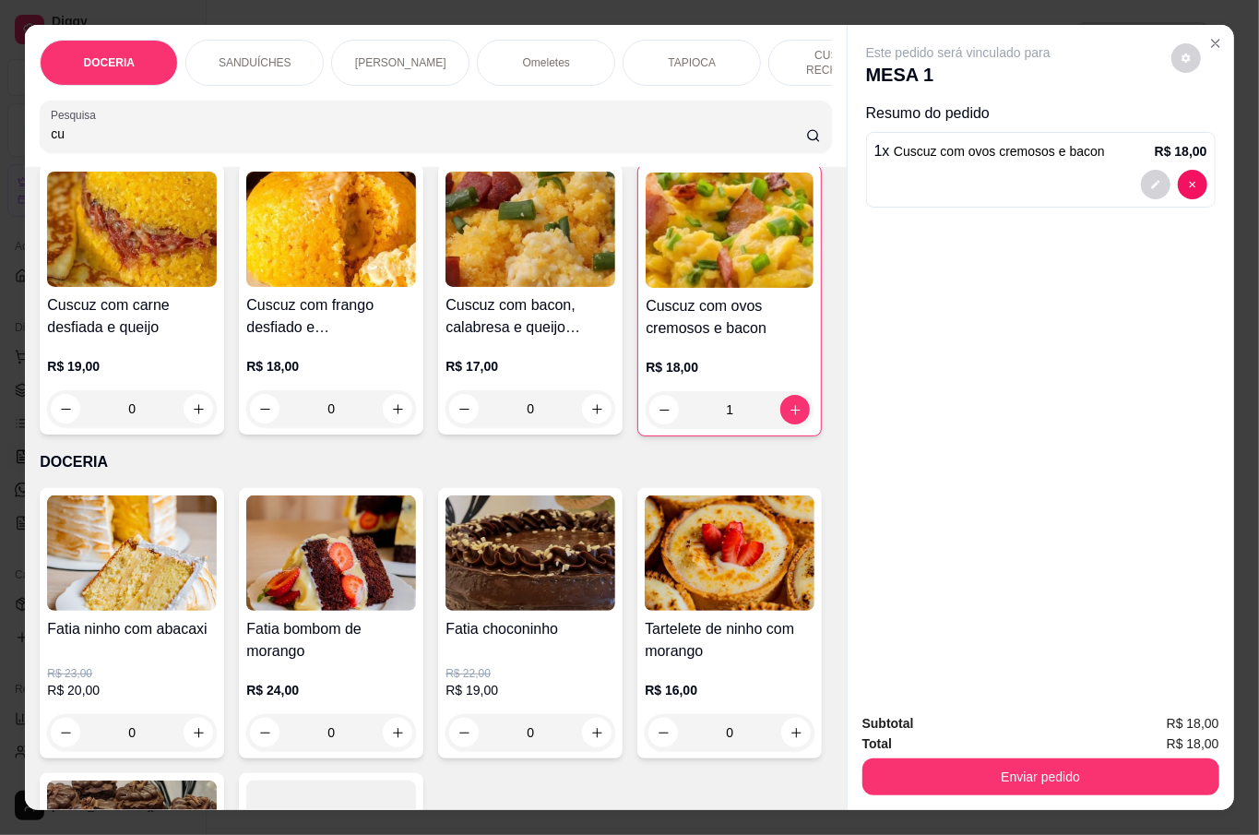
type input "c"
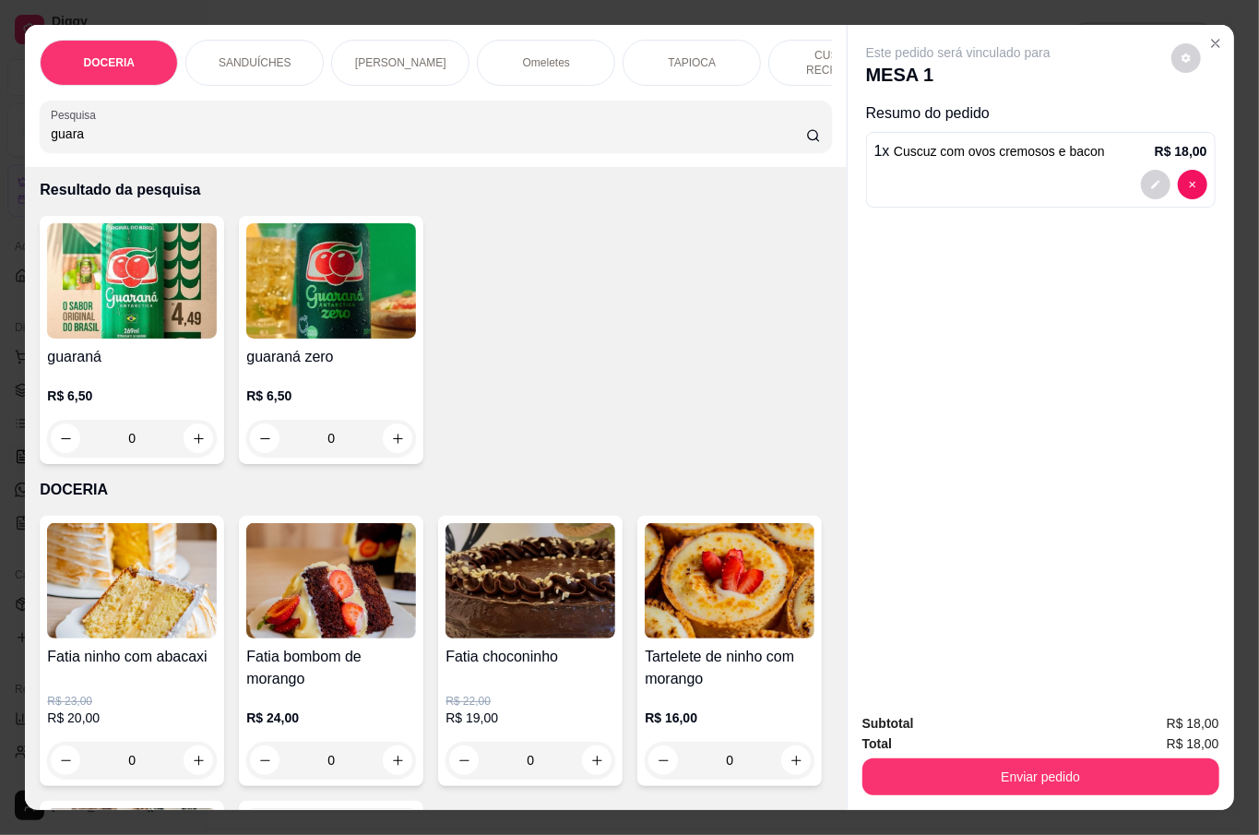
scroll to position [0, 0]
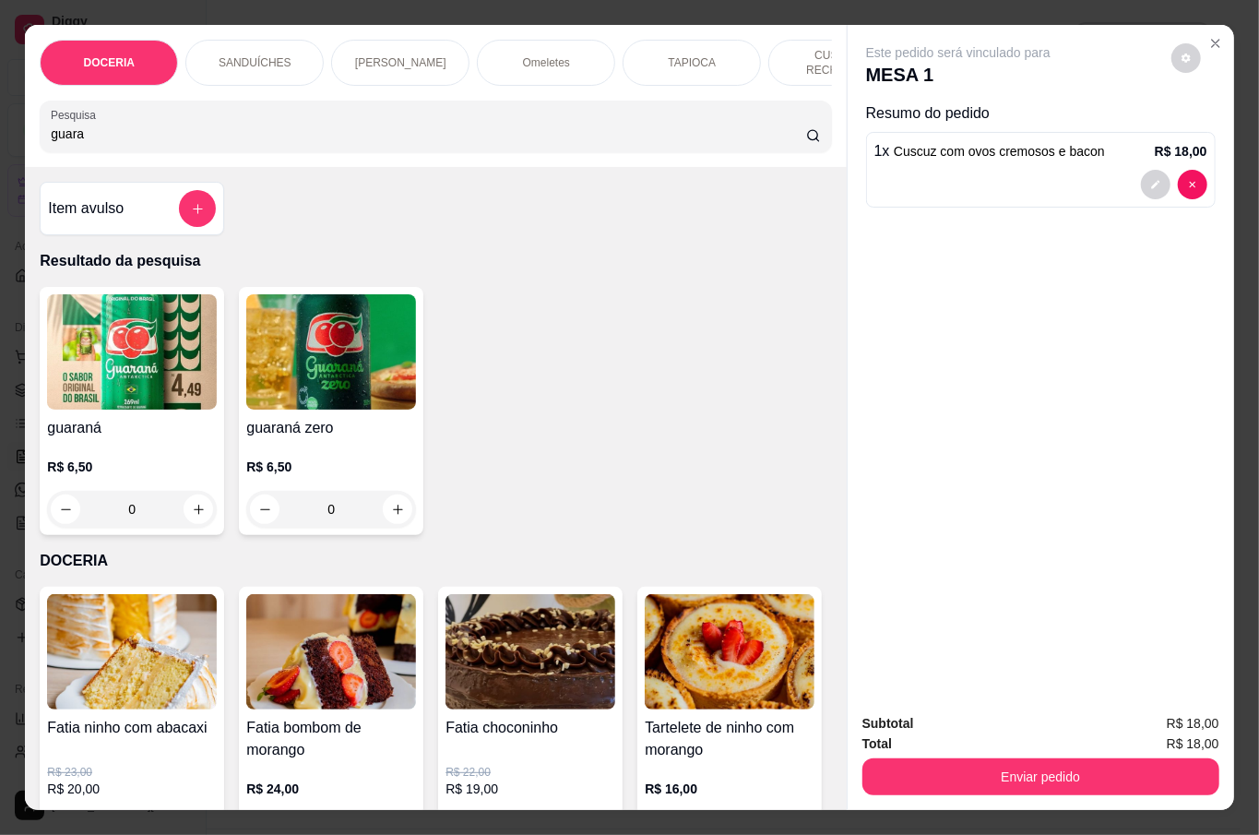
type input "guara"
click at [321, 459] on p "R$ 6,50" at bounding box center [331, 467] width 170 height 18
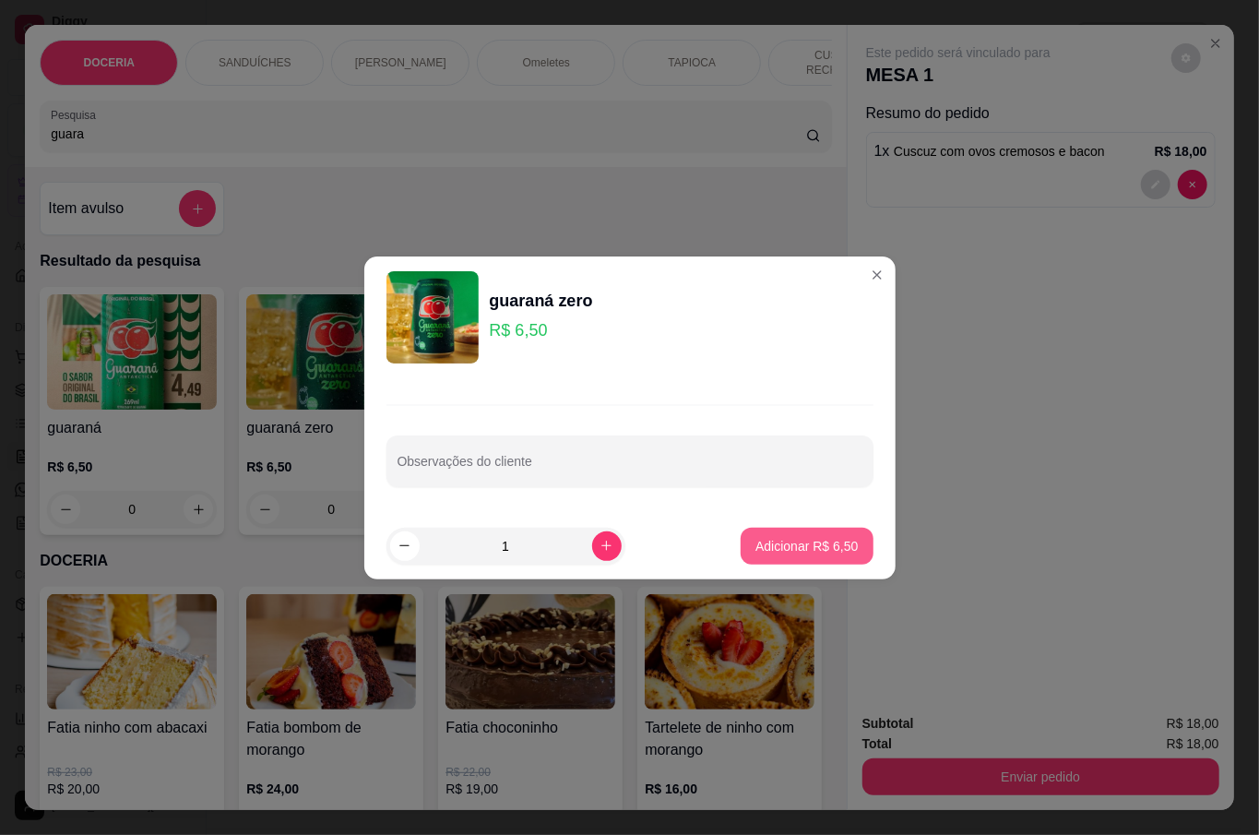
click at [798, 550] on p "Adicionar R$ 6,50" at bounding box center [807, 546] width 102 height 18
type input "1"
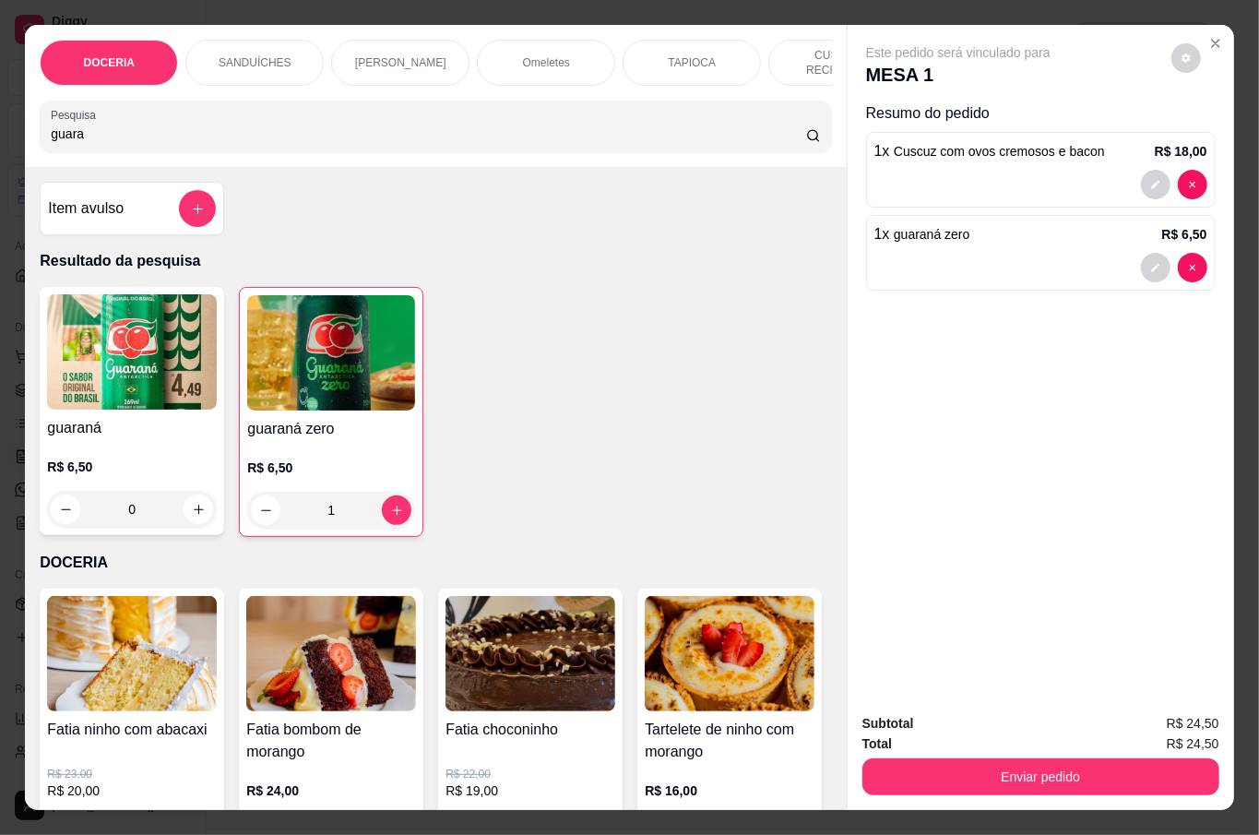
click at [1052, 779] on button "Enviar pedido" at bounding box center [1041, 776] width 357 height 37
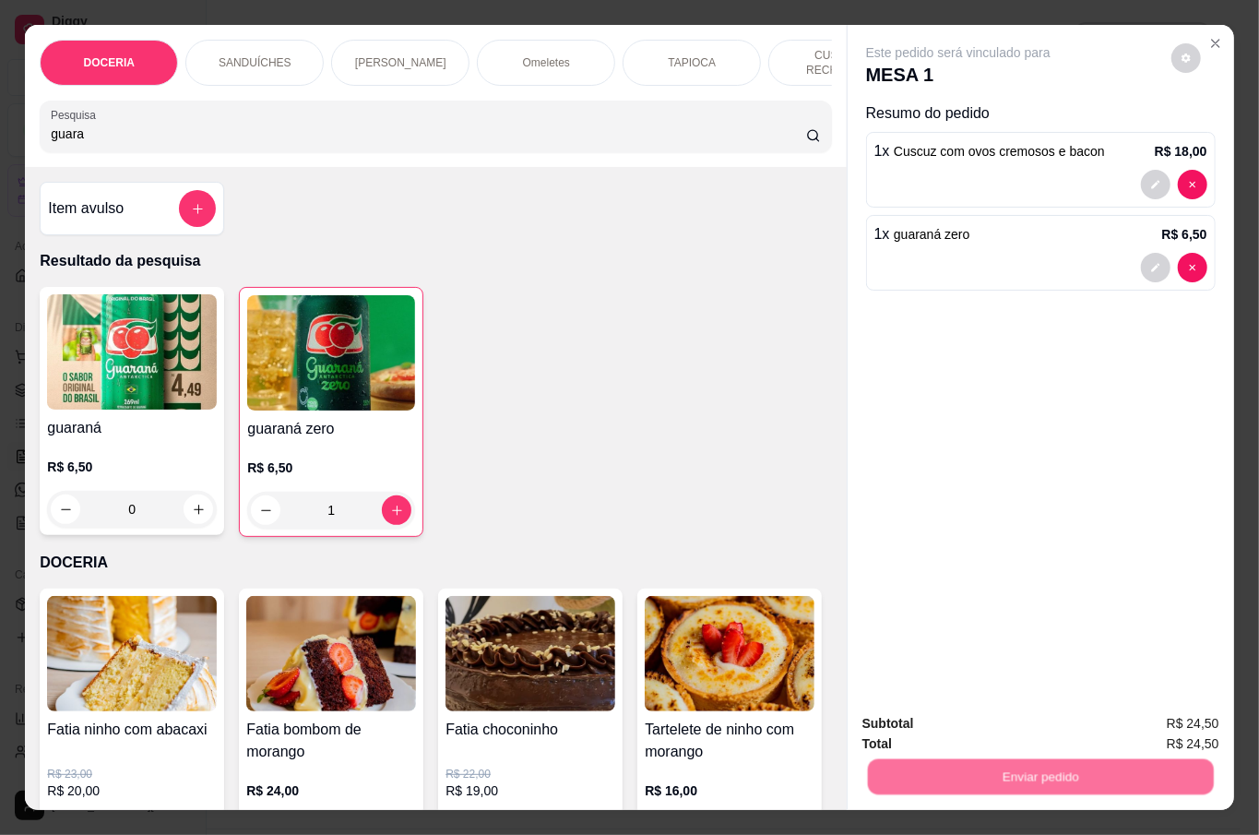
click at [990, 738] on button "Não registrar e enviar pedido" at bounding box center [978, 722] width 192 height 35
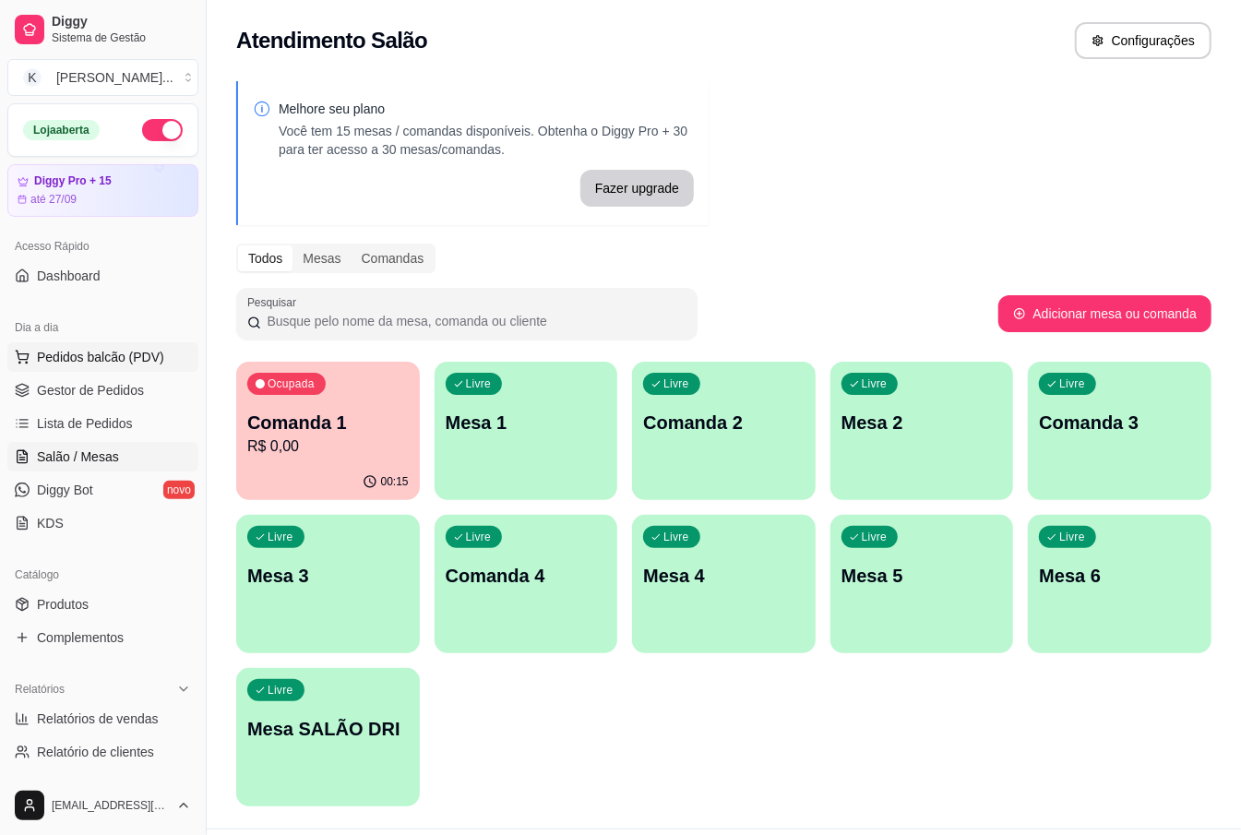
click at [66, 359] on span "Pedidos balcão (PDV)" at bounding box center [100, 357] width 127 height 18
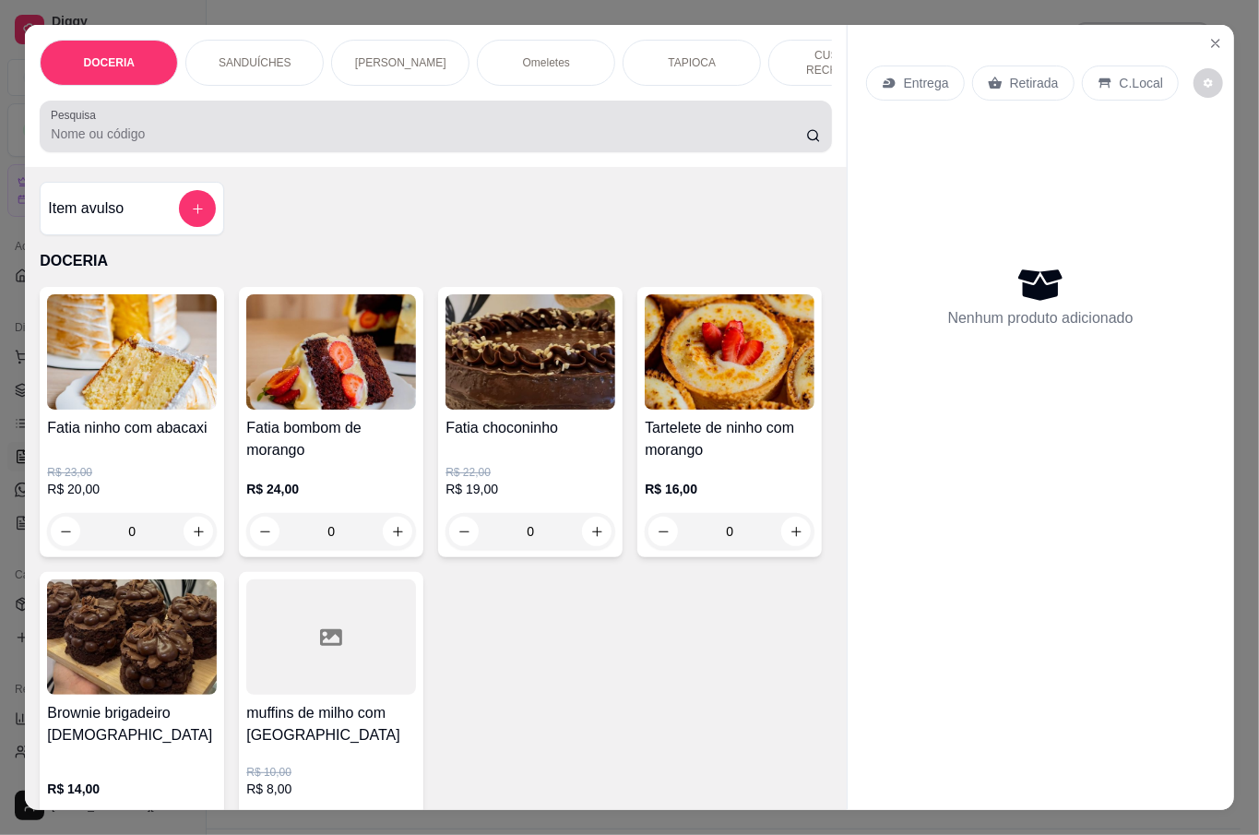
click at [319, 125] on input "Pesquisa" at bounding box center [429, 134] width 756 height 18
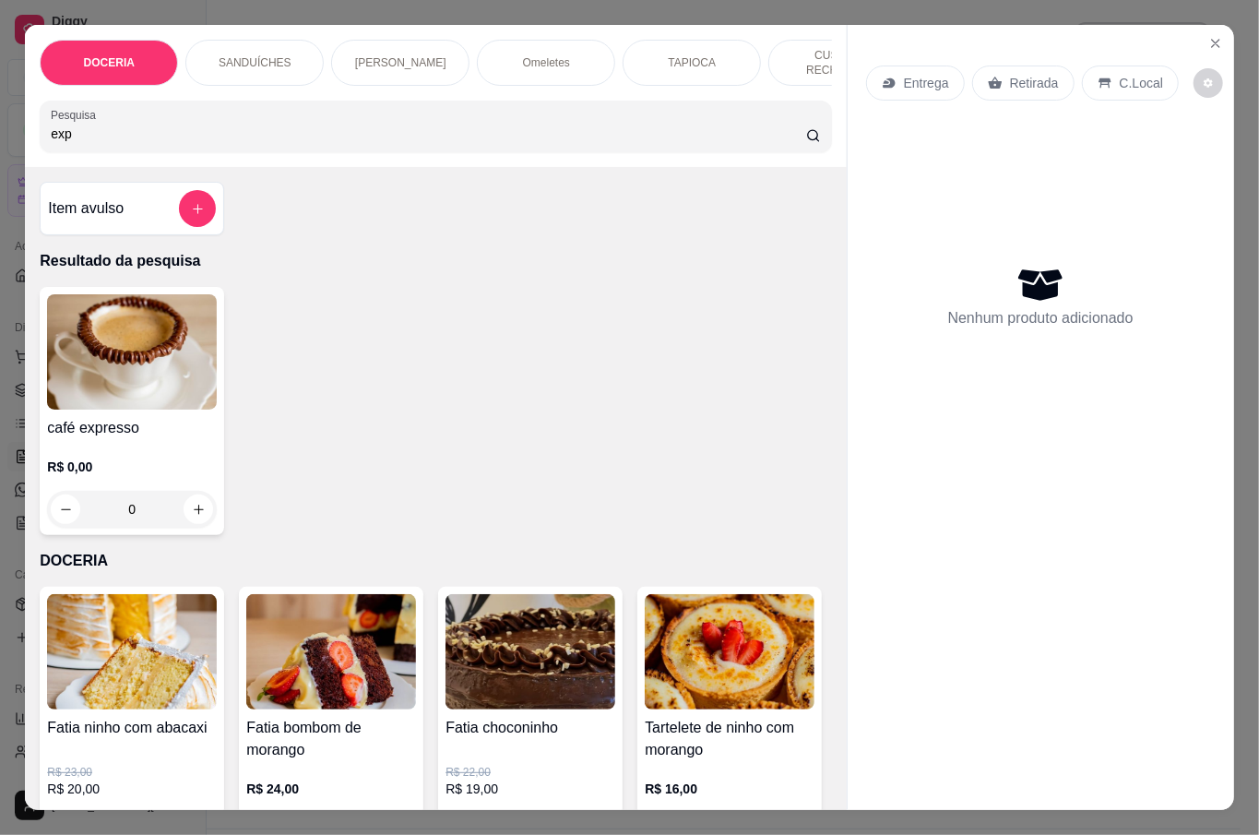
type input "exp"
click at [142, 358] on img at bounding box center [132, 351] width 170 height 115
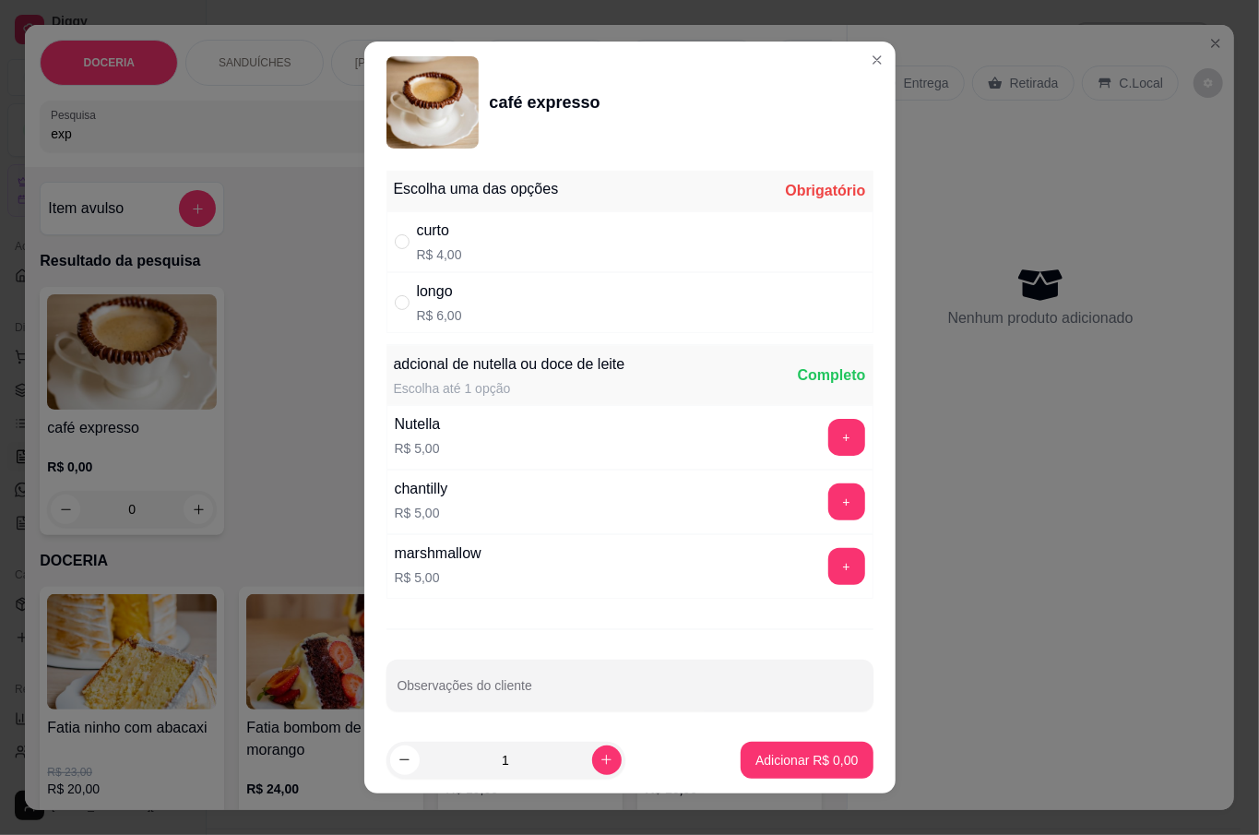
click at [461, 308] on div "longo R$ 6,00" at bounding box center [630, 302] width 487 height 61
radio input "true"
click at [828, 765] on p "Adicionar R$ 6,00" at bounding box center [807, 760] width 102 height 18
type input "1"
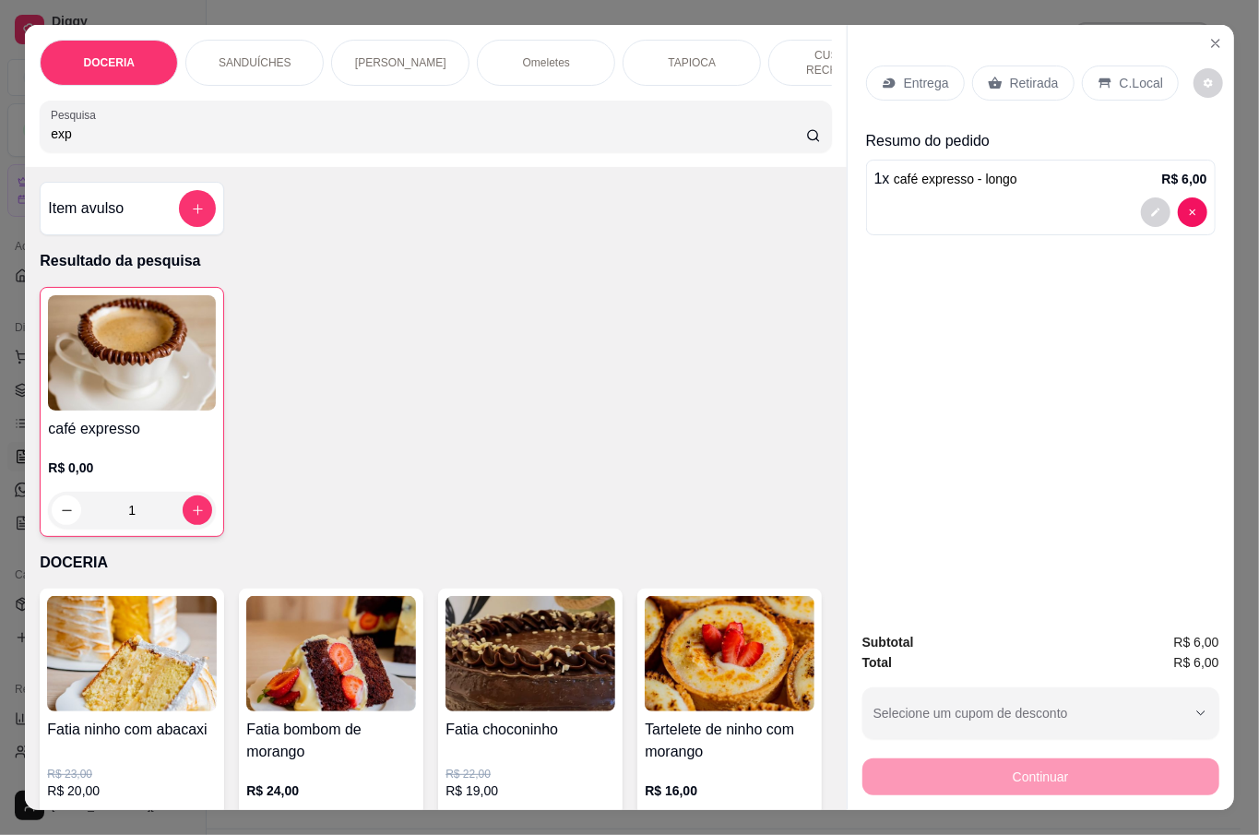
scroll to position [123, 0]
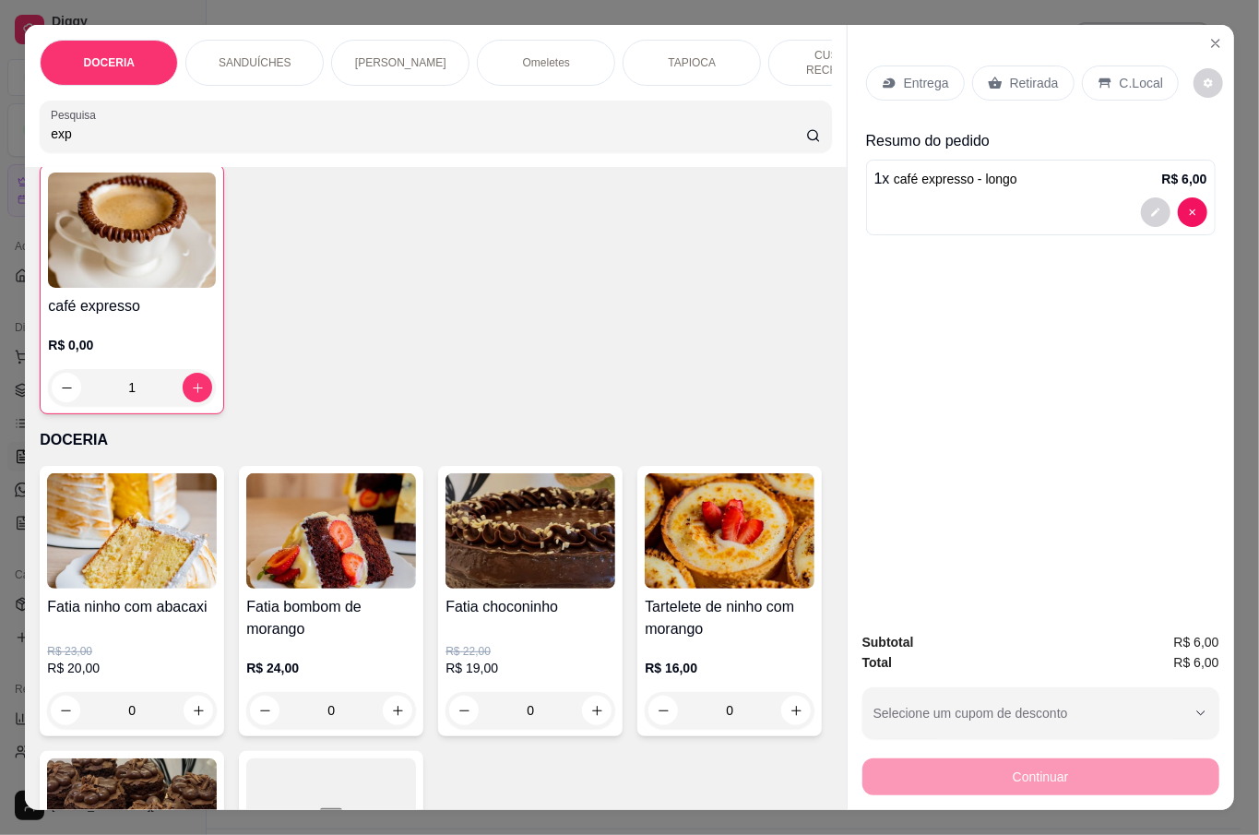
click at [1037, 74] on p "Retirada" at bounding box center [1034, 83] width 49 height 18
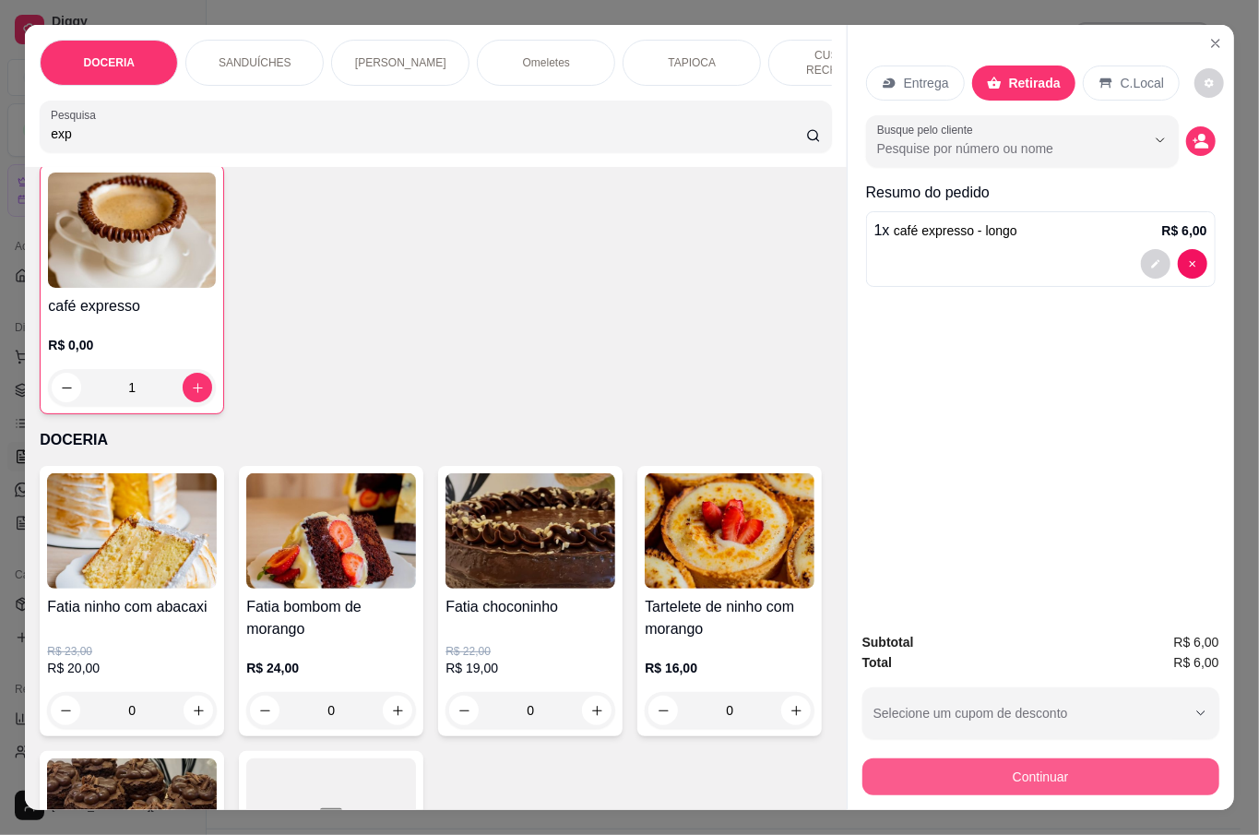
click at [1076, 771] on button "Continuar" at bounding box center [1041, 776] width 357 height 37
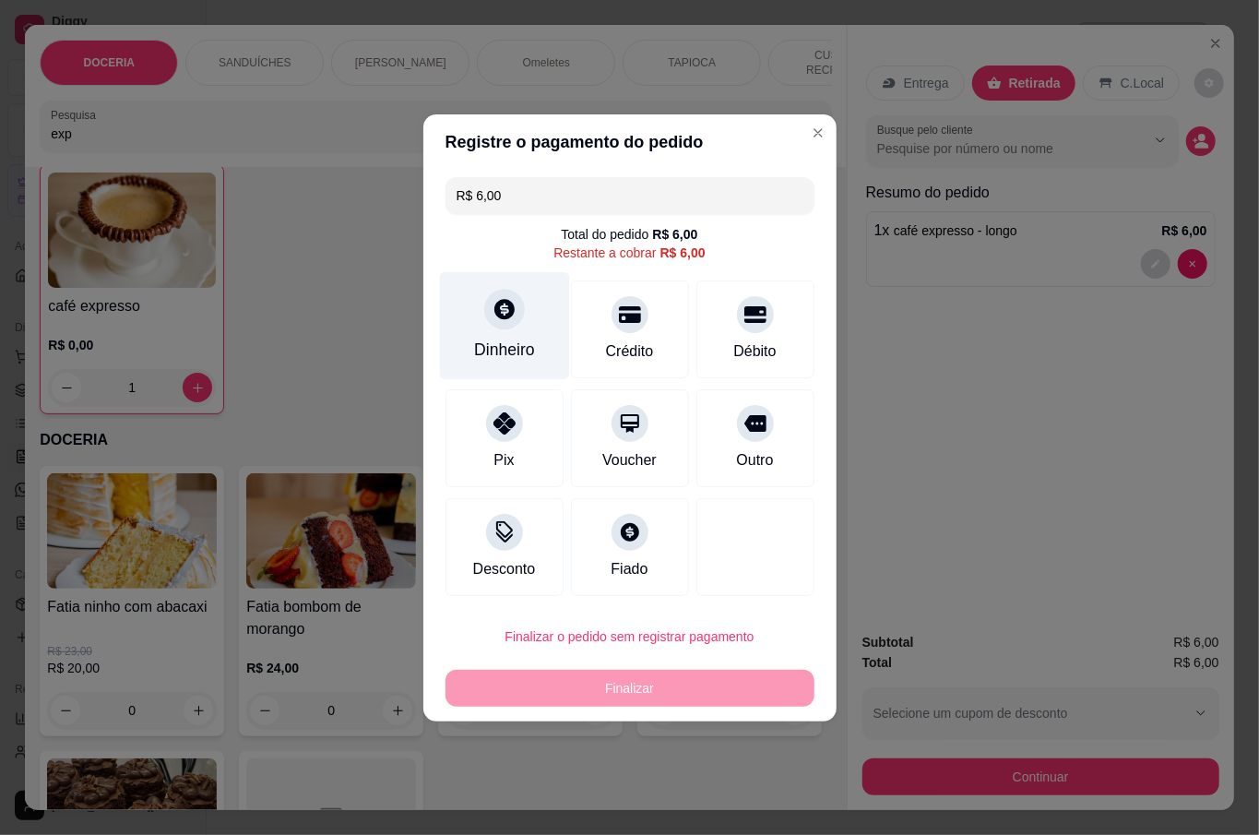
click at [511, 321] on div at bounding box center [504, 309] width 41 height 41
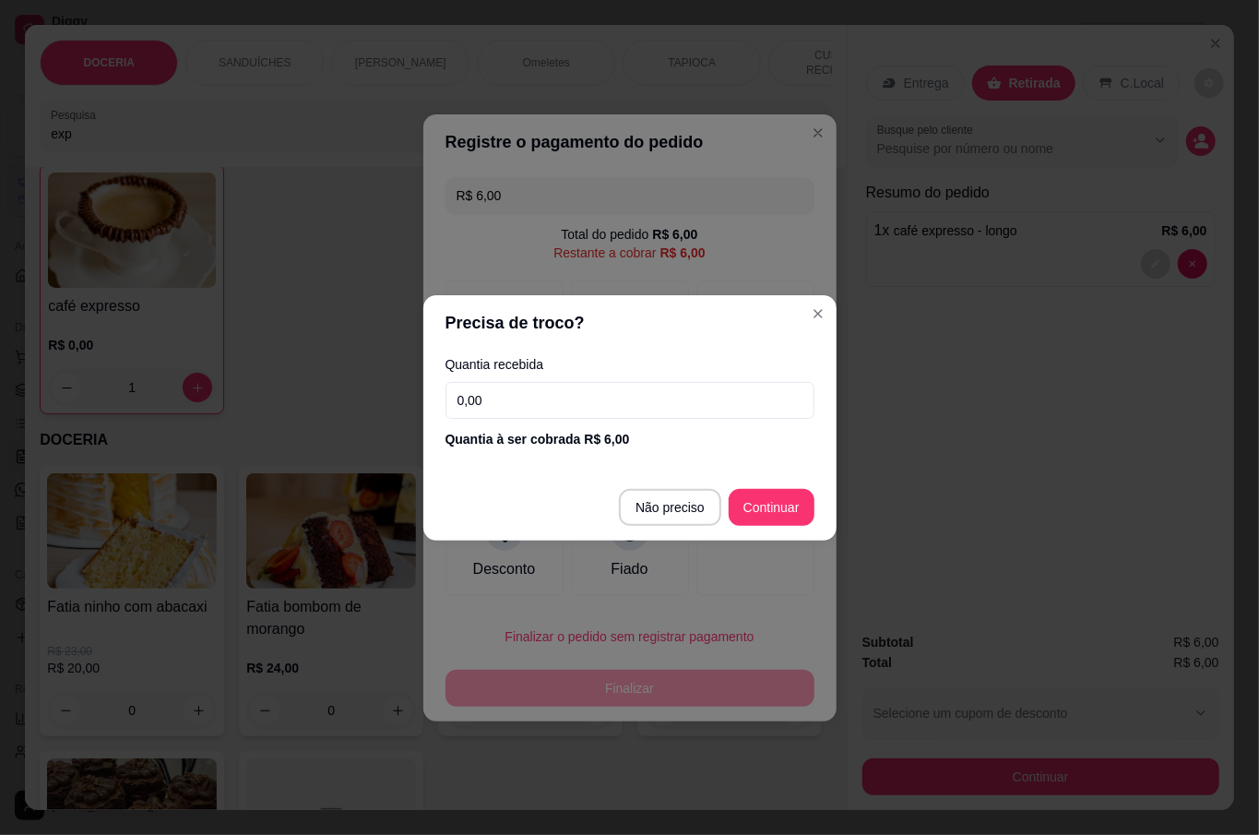
click at [594, 388] on input "0,00" at bounding box center [630, 400] width 369 height 37
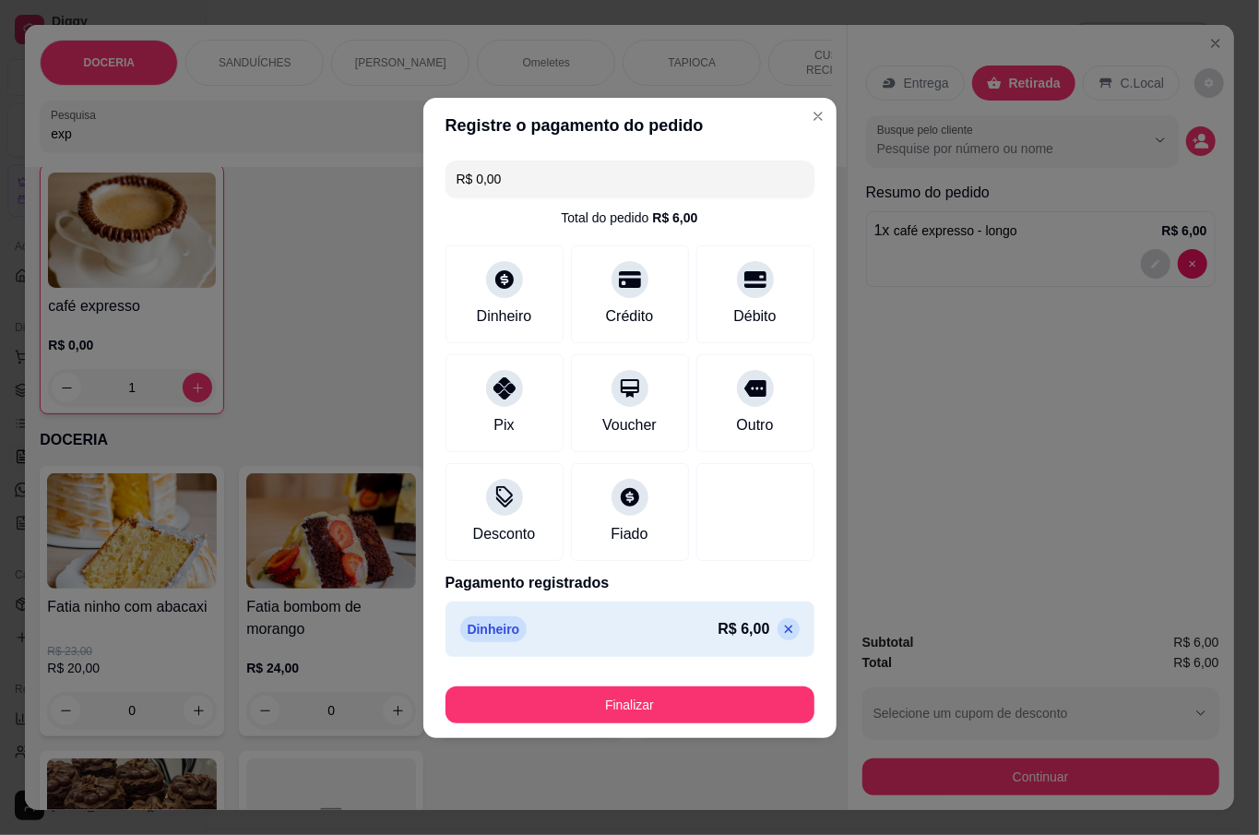
type input "R$ 0,00"
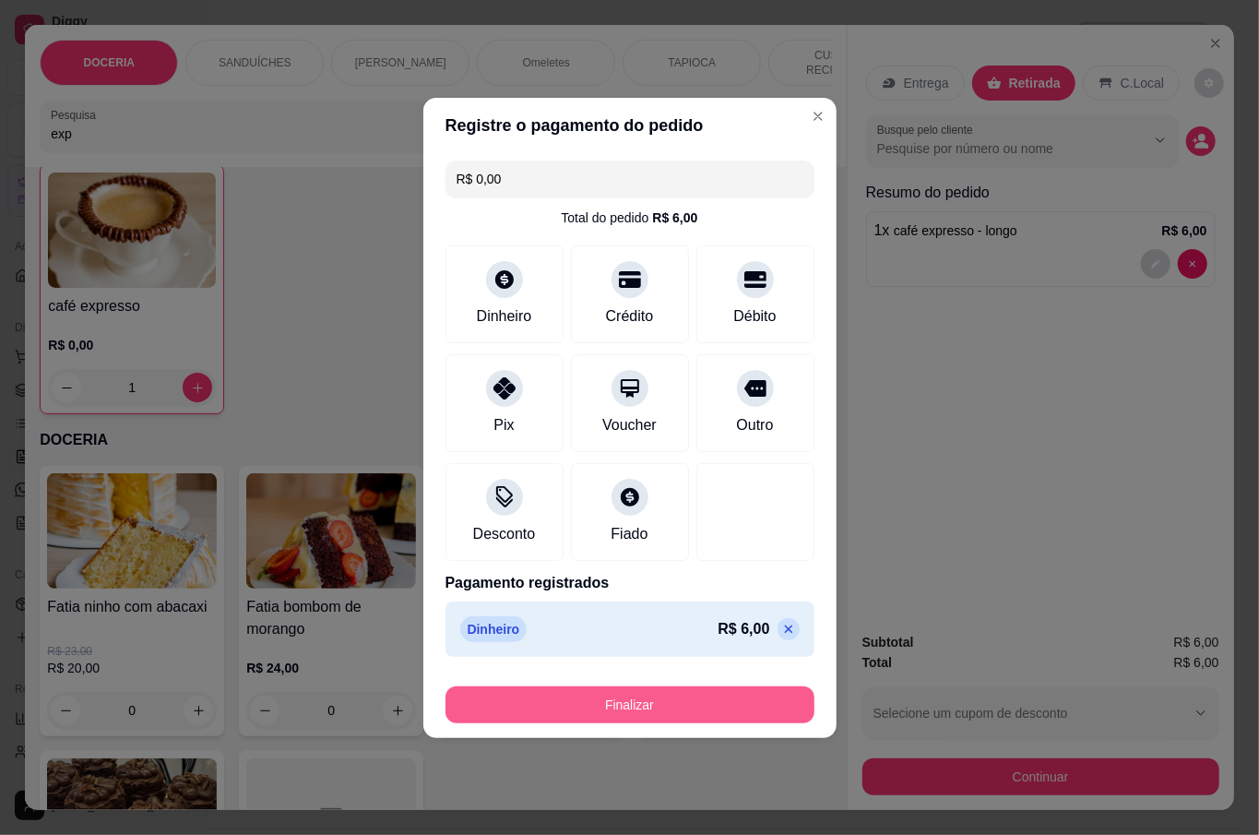
click at [701, 706] on button "Finalizar" at bounding box center [630, 704] width 369 height 37
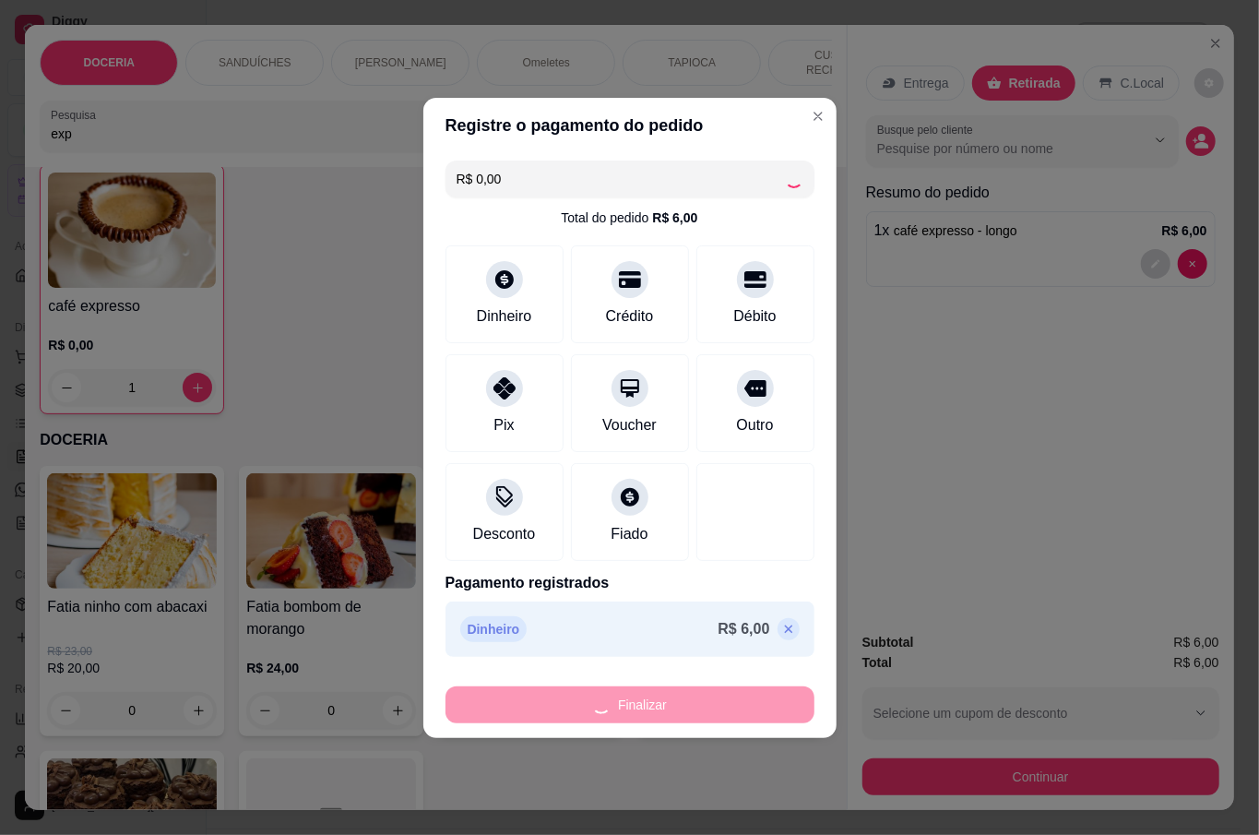
type input "0"
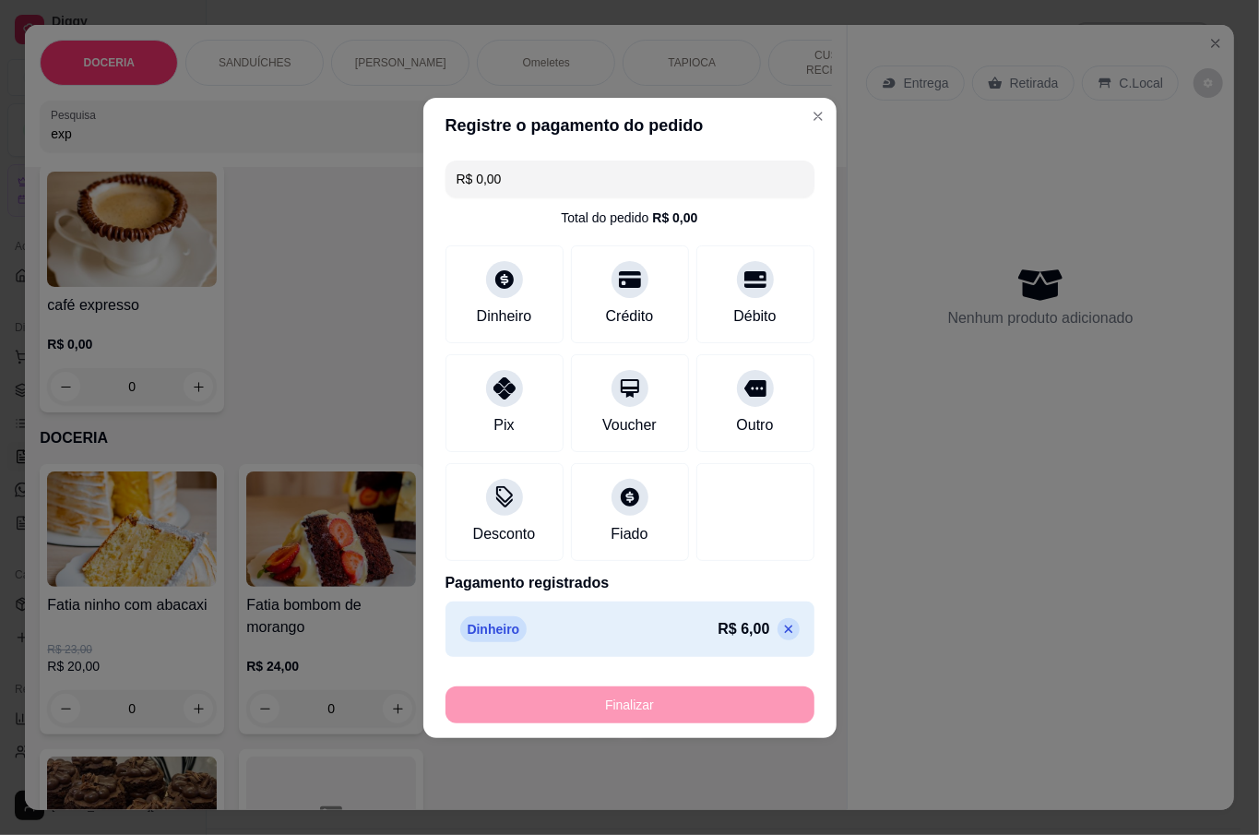
type input "-R$ 6,00"
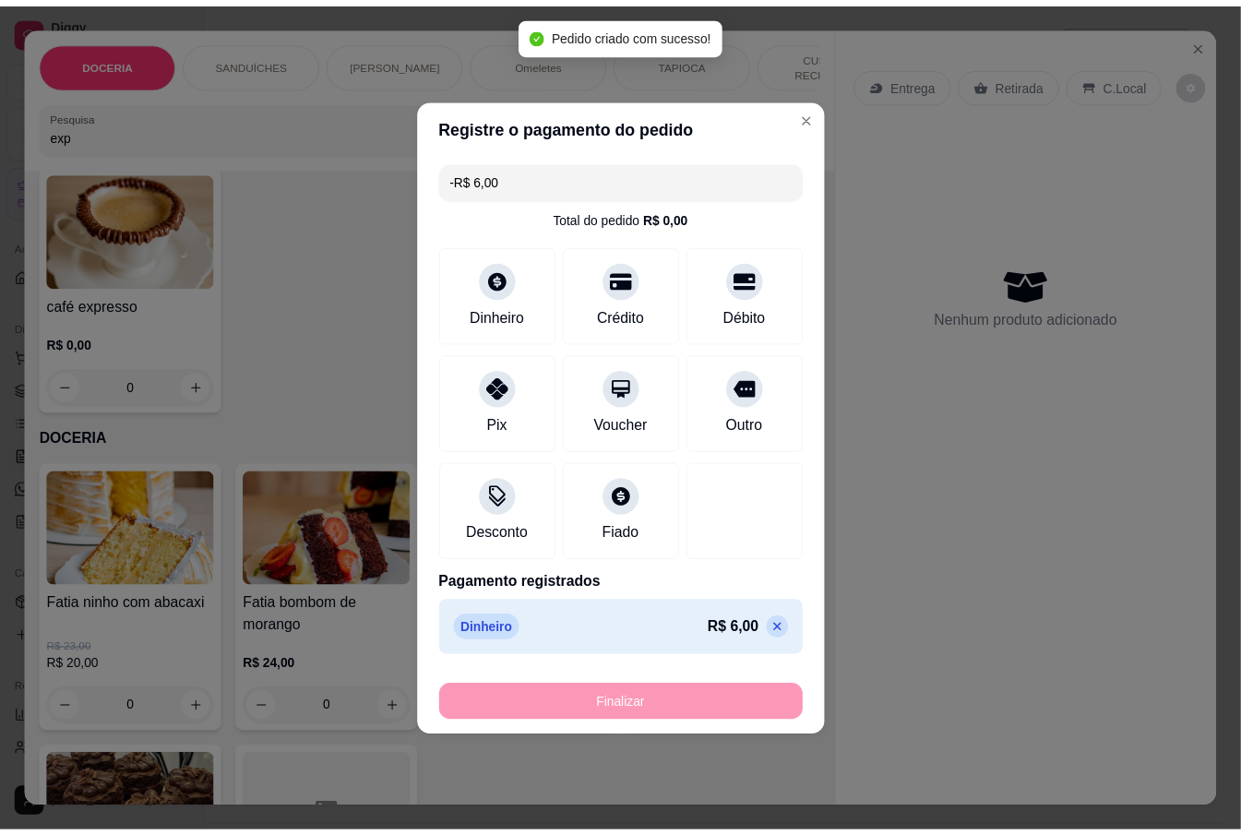
scroll to position [122, 0]
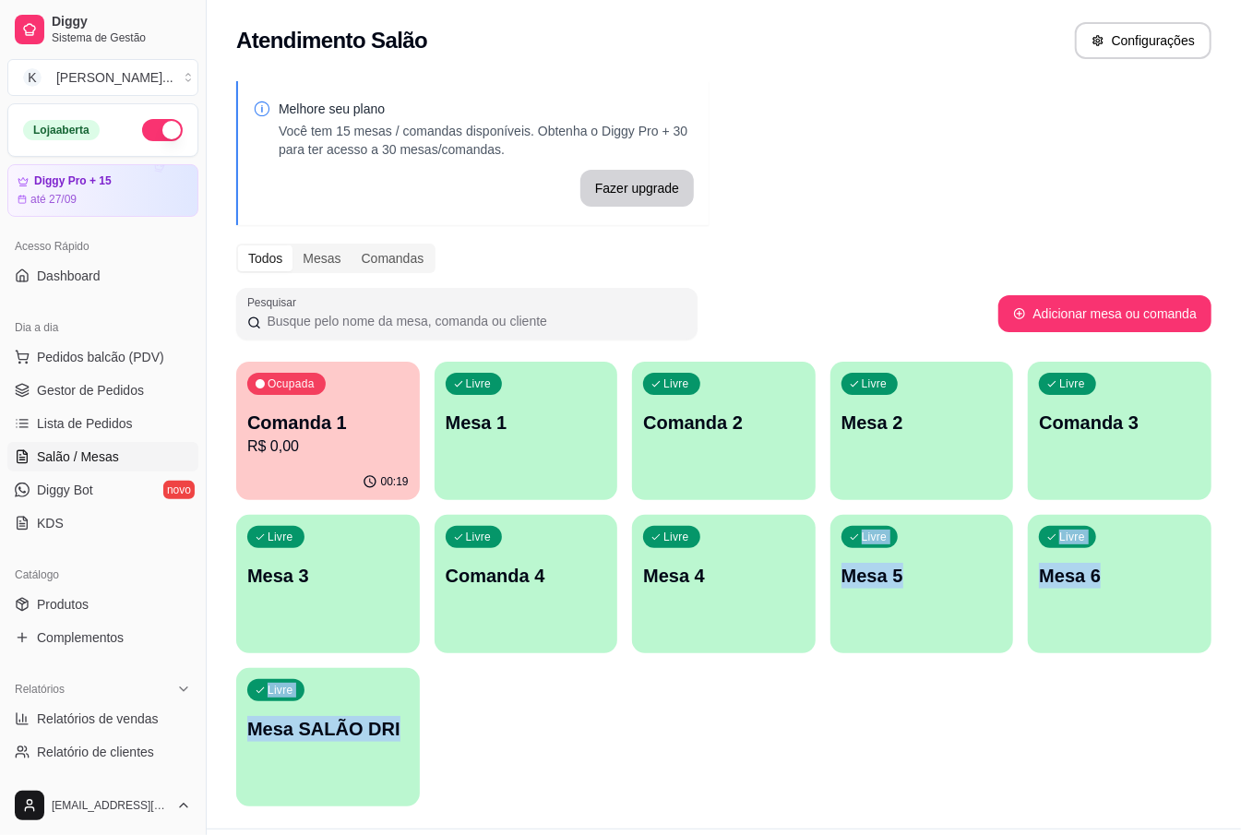
click at [673, 834] on html "Diggy Sistema de Gestão K [PERSON_NAME] ... Loja aberta Diggy Pro + 15 até 27/0…" at bounding box center [620, 417] width 1241 height 835
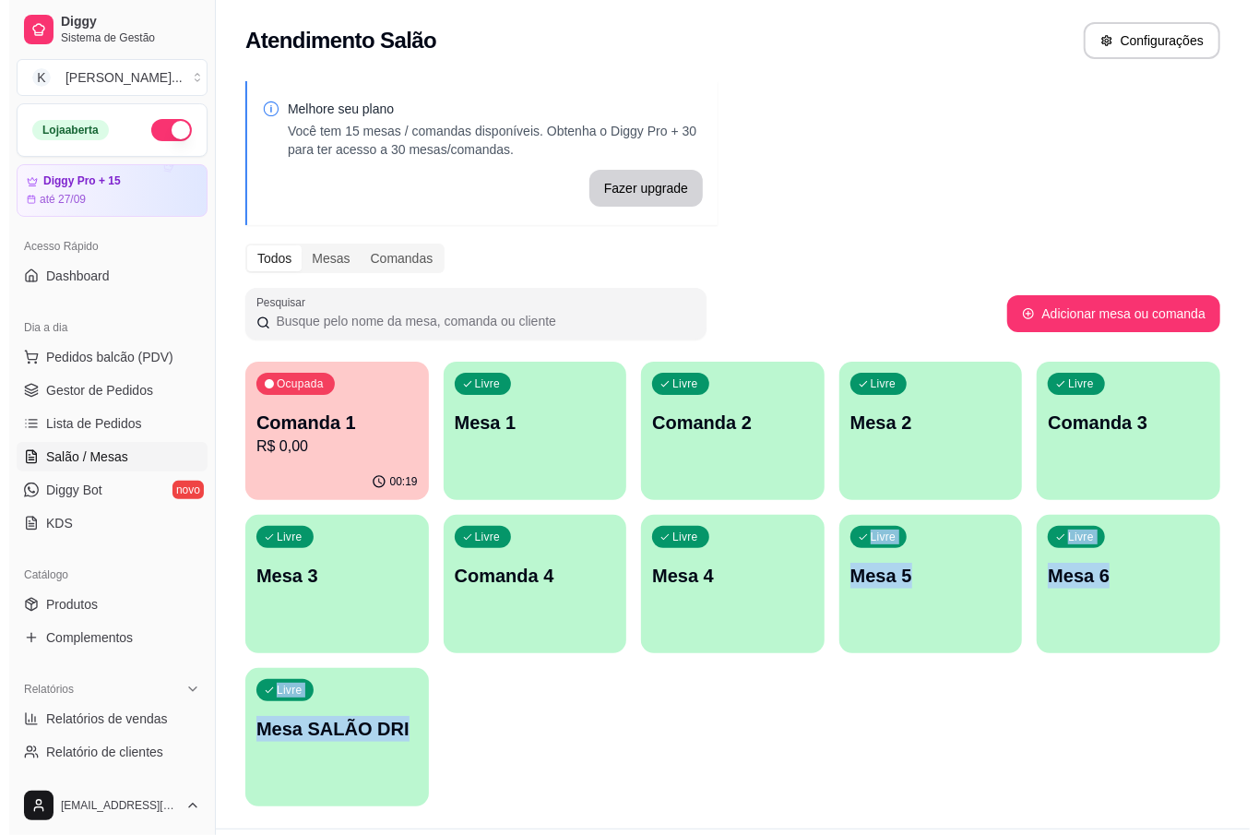
scroll to position [46, 0]
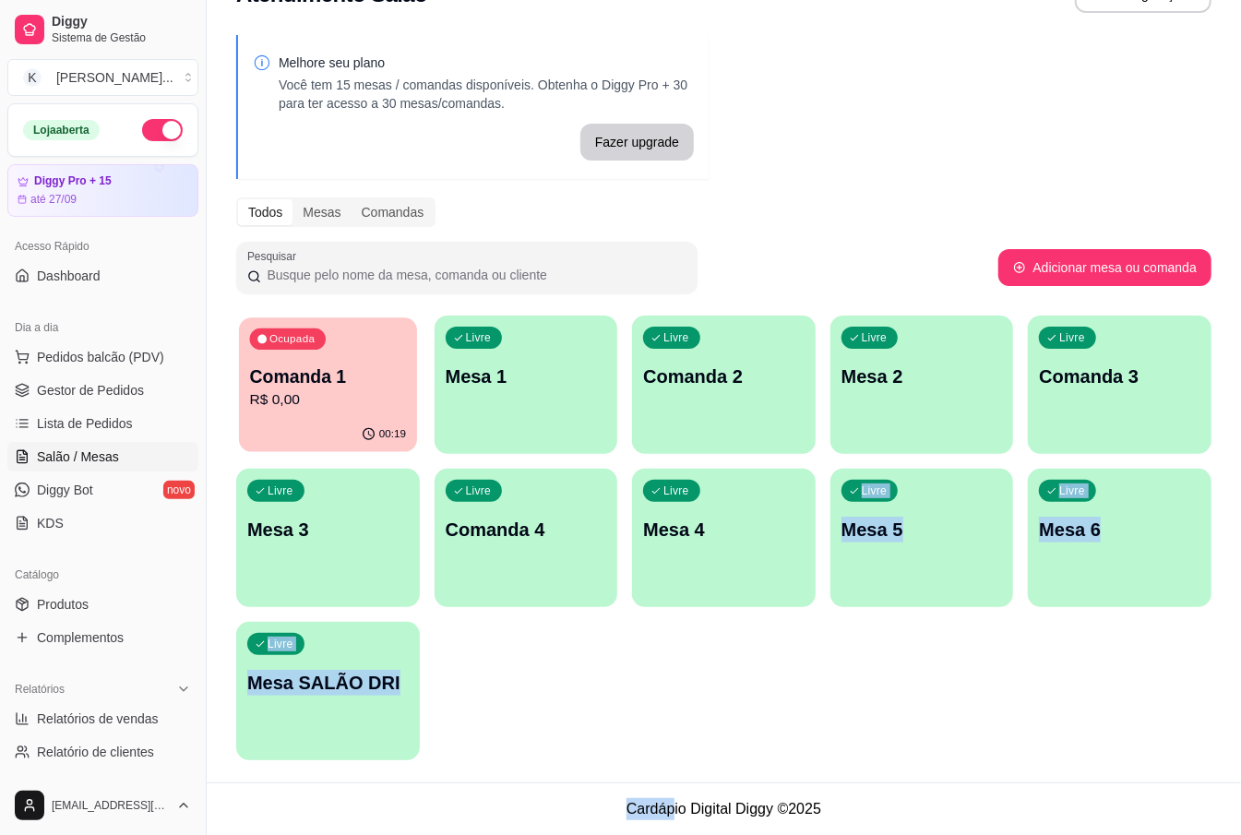
click at [293, 408] on p "R$ 0,00" at bounding box center [328, 399] width 156 height 21
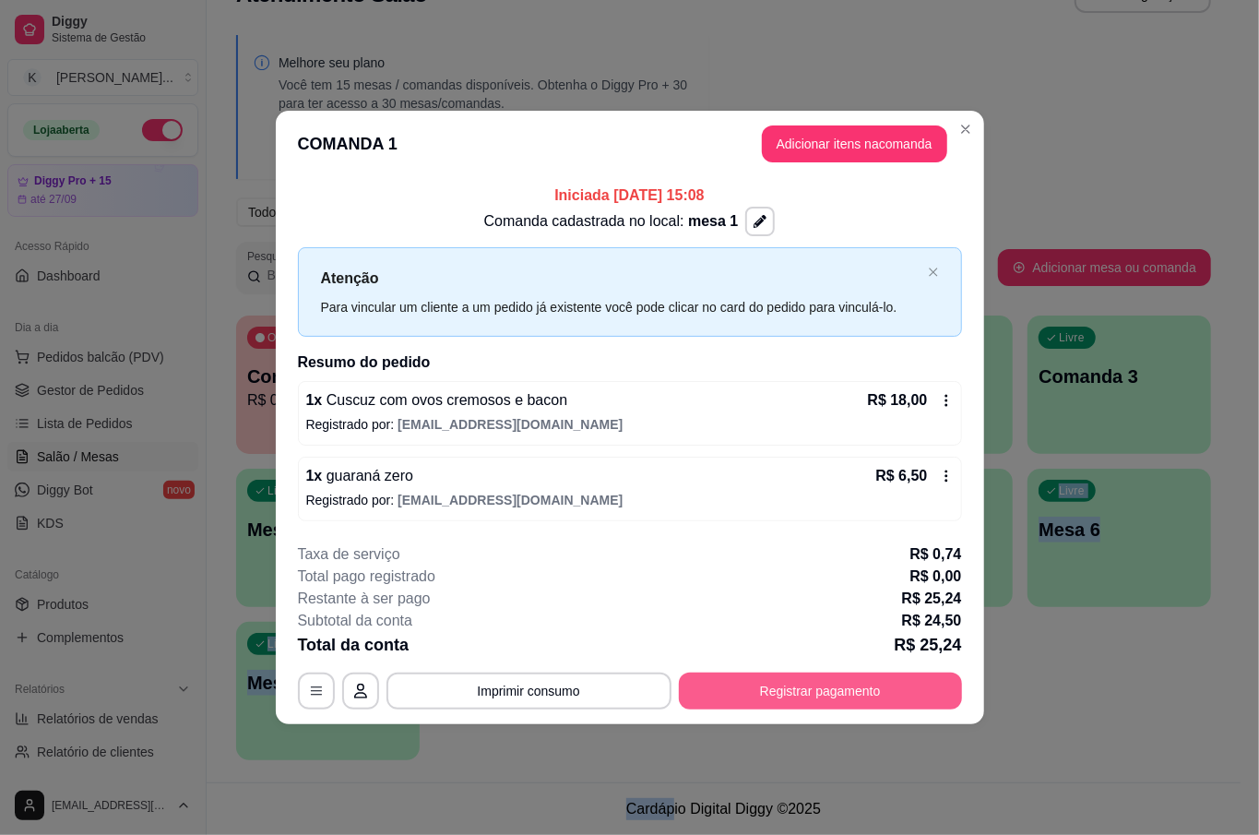
click at [875, 684] on button "Registrar pagamento" at bounding box center [820, 691] width 283 height 37
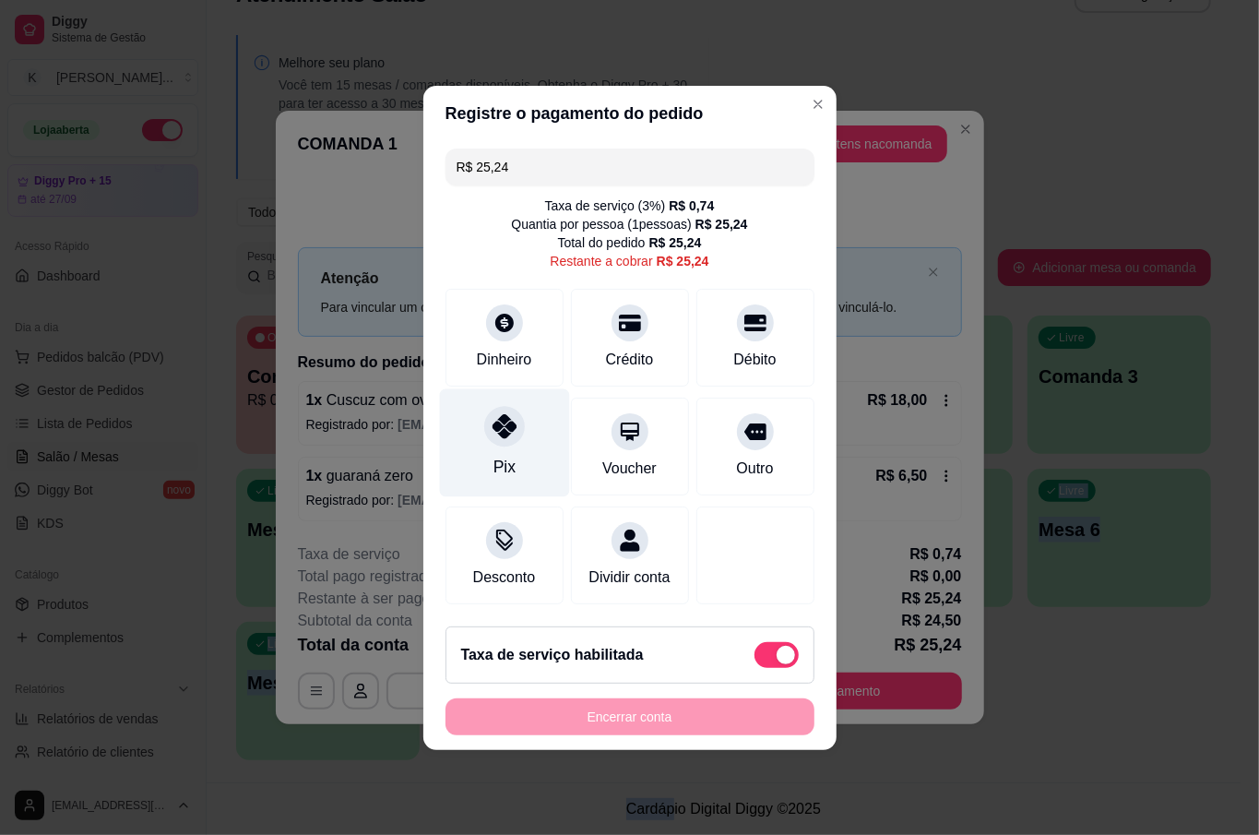
click at [518, 406] on div at bounding box center [504, 426] width 41 height 41
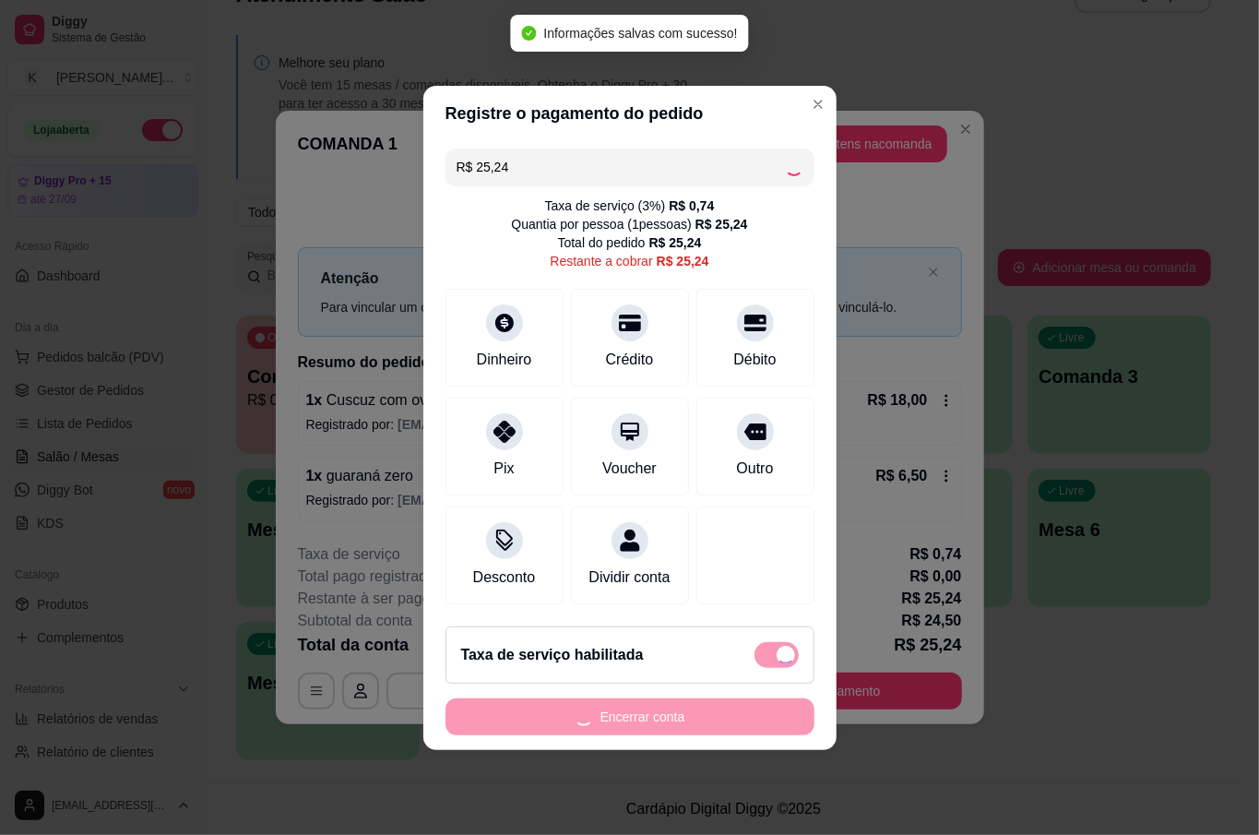
type input "R$ 0,00"
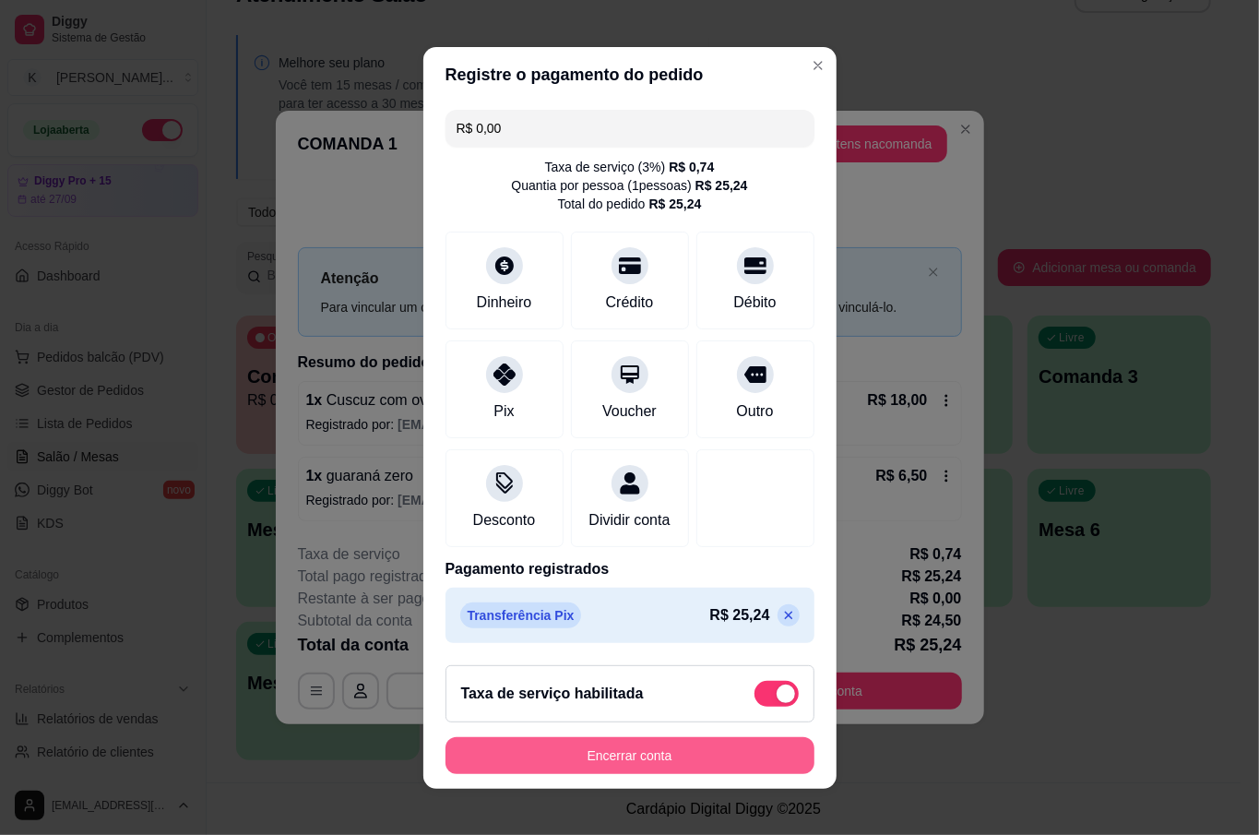
click at [713, 762] on button "Encerrar conta" at bounding box center [630, 755] width 369 height 37
